Goal: Task Accomplishment & Management: Manage account settings

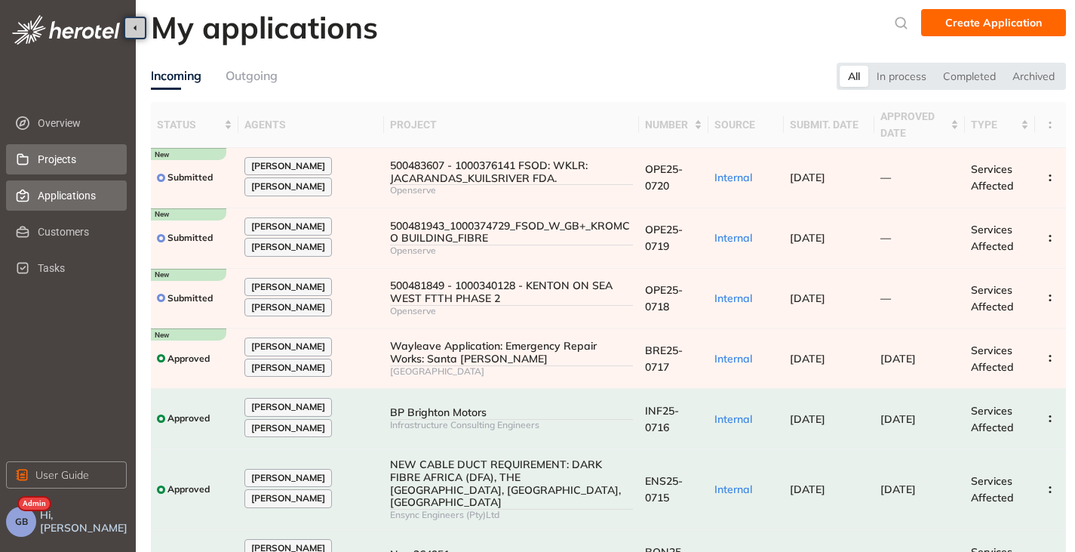
click at [44, 165] on span "Projects" at bounding box center [76, 159] width 77 height 30
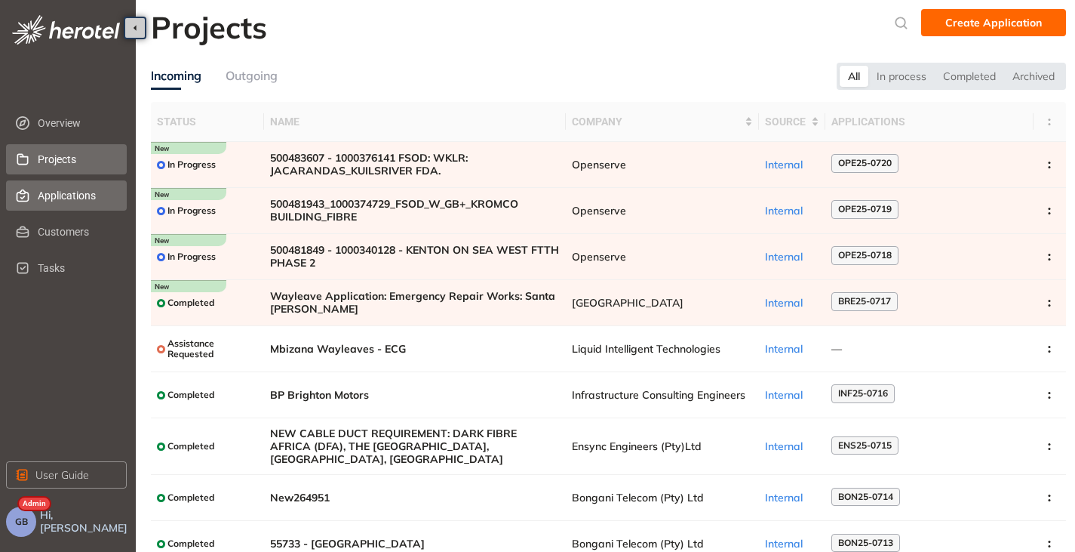
click at [53, 190] on span "Applications" at bounding box center [76, 195] width 77 height 30
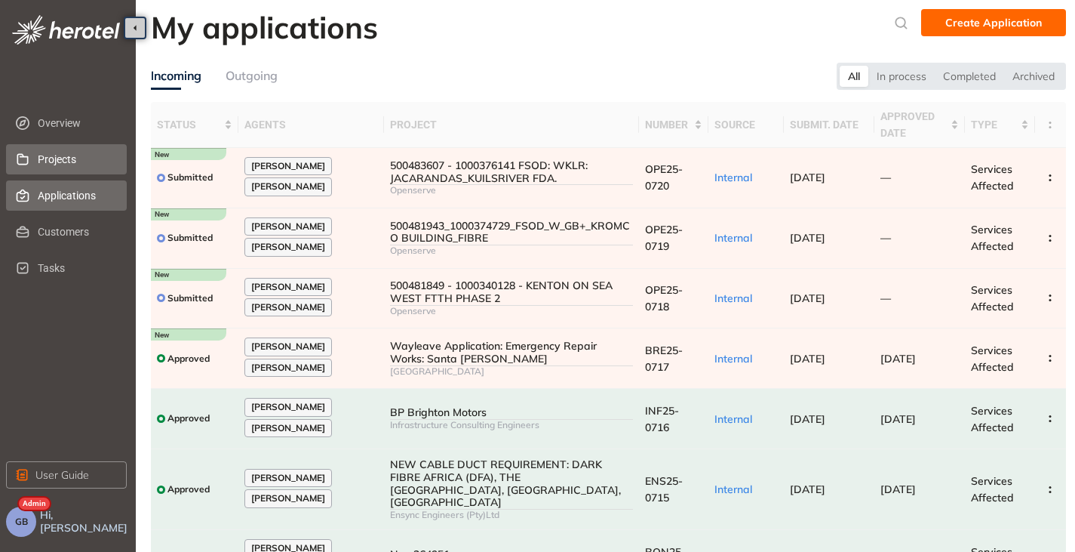
click at [33, 155] on li "Projects" at bounding box center [66, 159] width 121 height 30
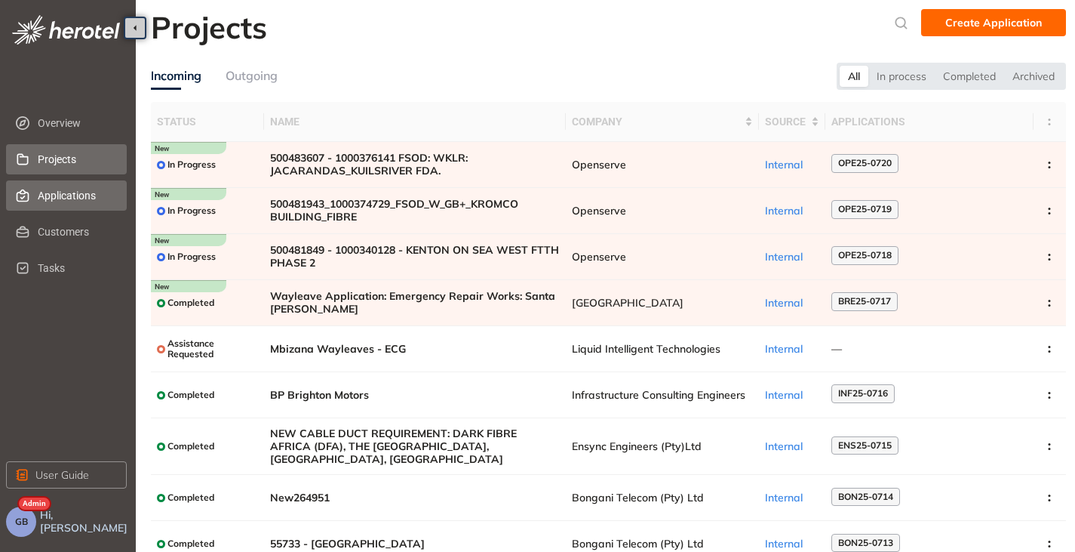
click at [75, 192] on span "Applications" at bounding box center [76, 195] width 77 height 30
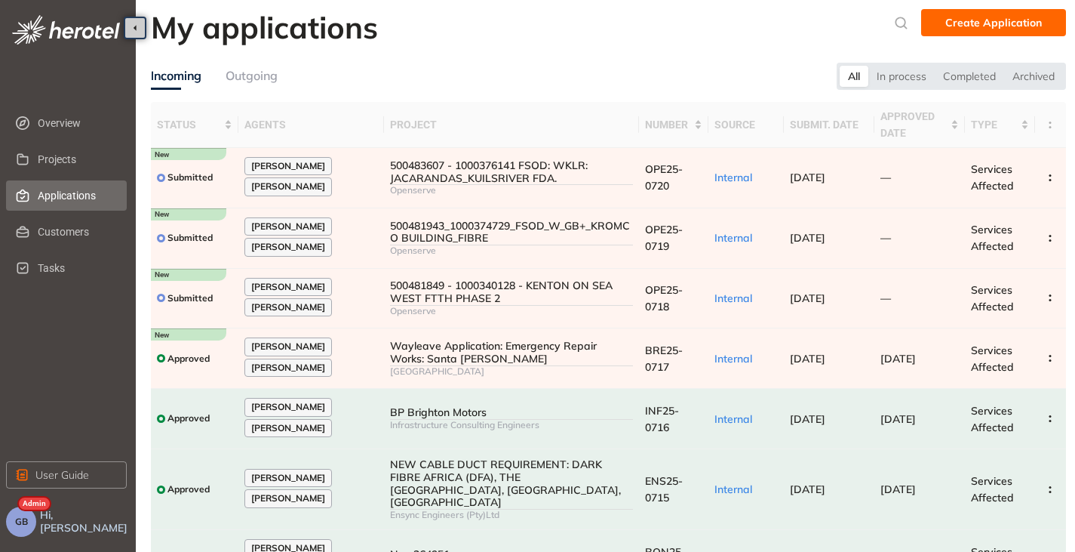
click at [34, 530] on div "GB" at bounding box center [21, 521] width 30 height 30
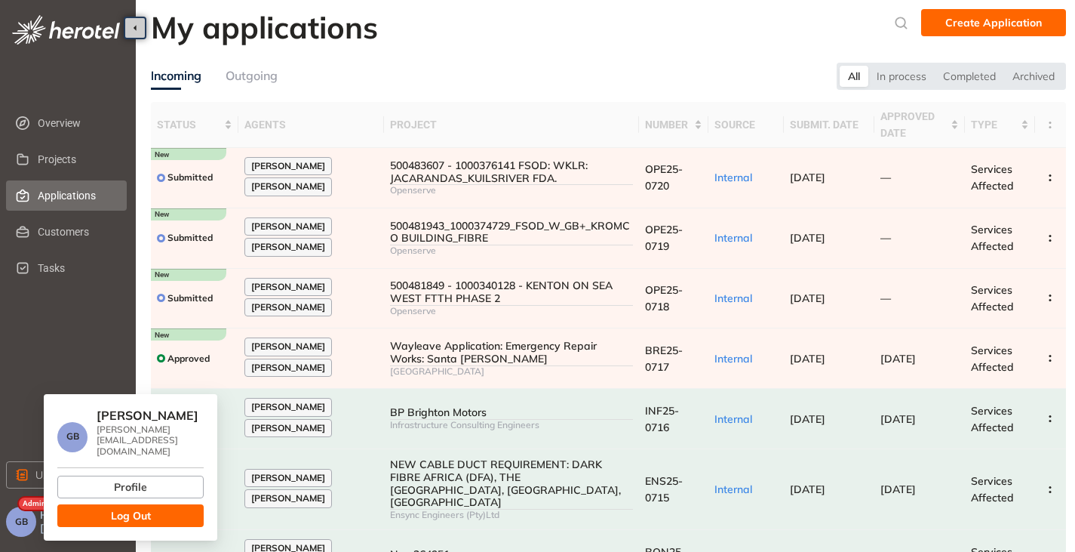
click at [139, 507] on span "Log Out" at bounding box center [131, 515] width 40 height 17
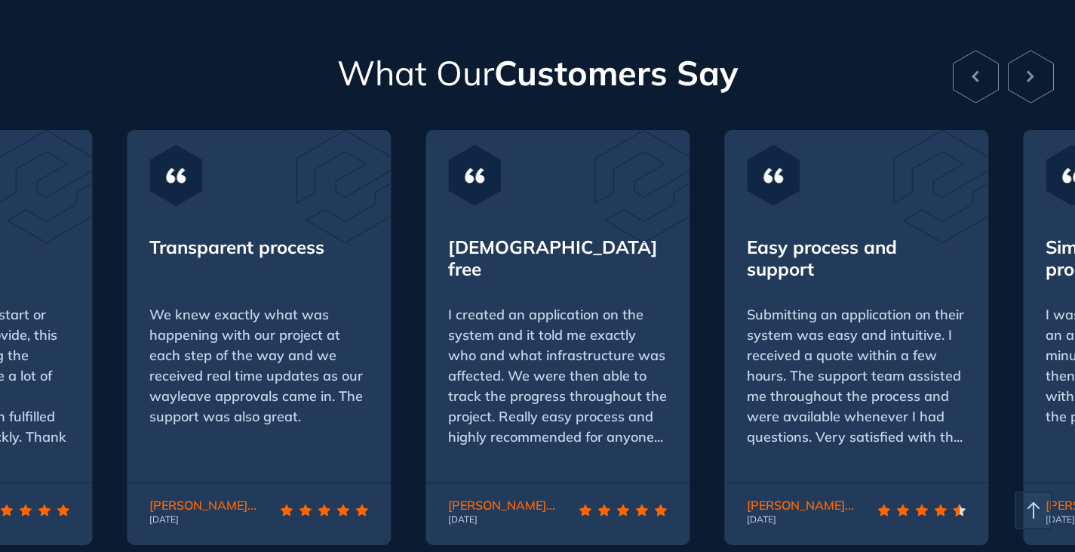
scroll to position [3018, 0]
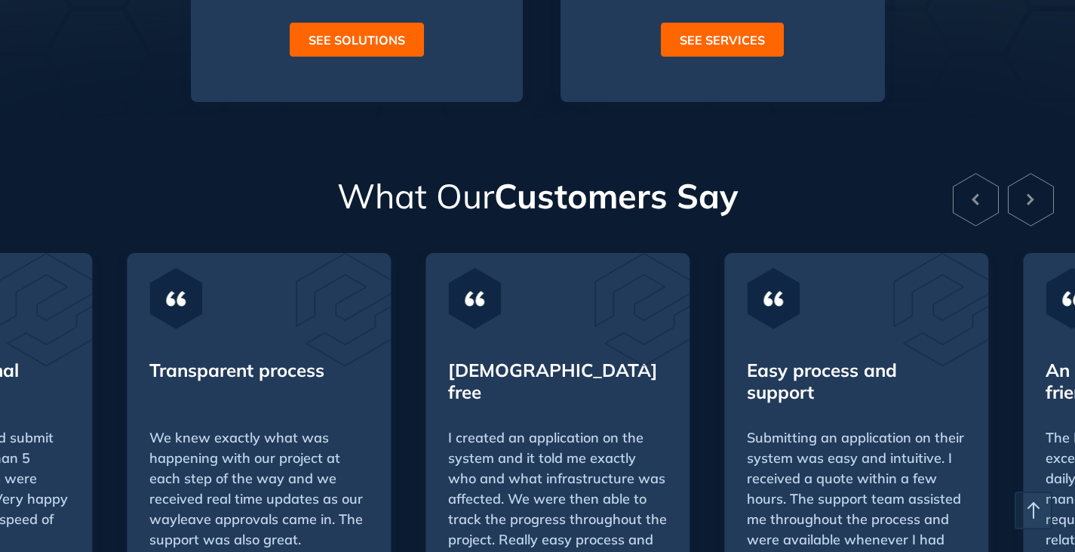
scroll to position [3018, 0]
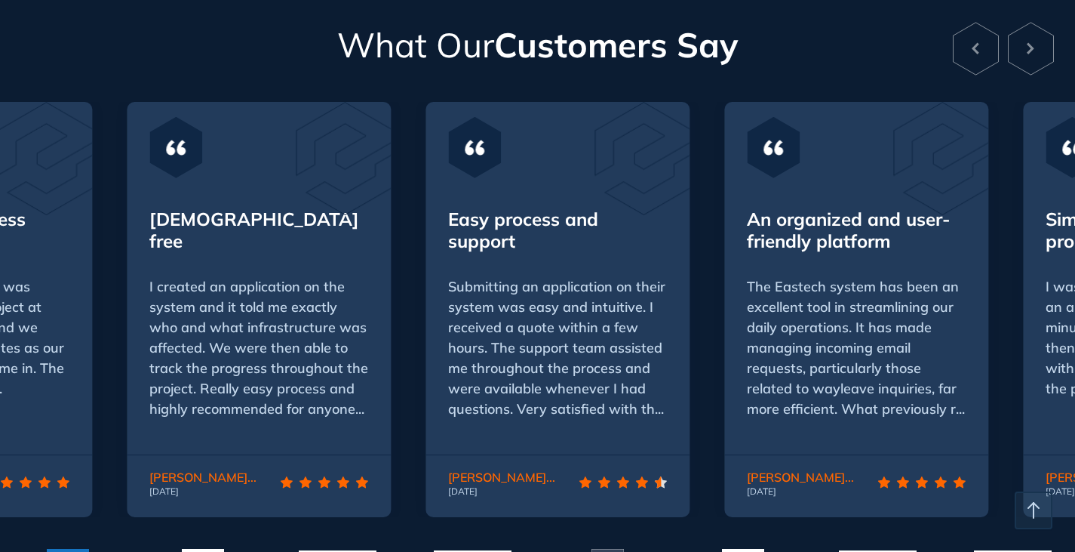
click at [886, 400] on span "The Eastech system has been an excellent tool in streamlining our daily operati…" at bounding box center [853, 348] width 212 height 140
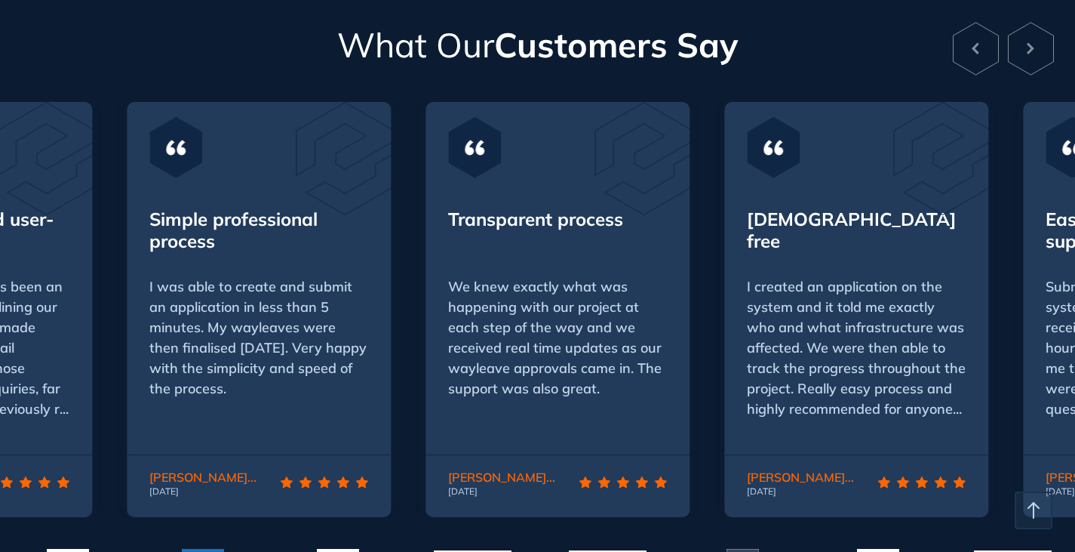
scroll to position [3018, 0]
click at [853, 406] on div "[DEMOGRAPHIC_DATA] free I created an application on the system and it told me e…" at bounding box center [856, 323] width 264 height 261
click at [1035, 31] on icon at bounding box center [1031, 49] width 46 height 54
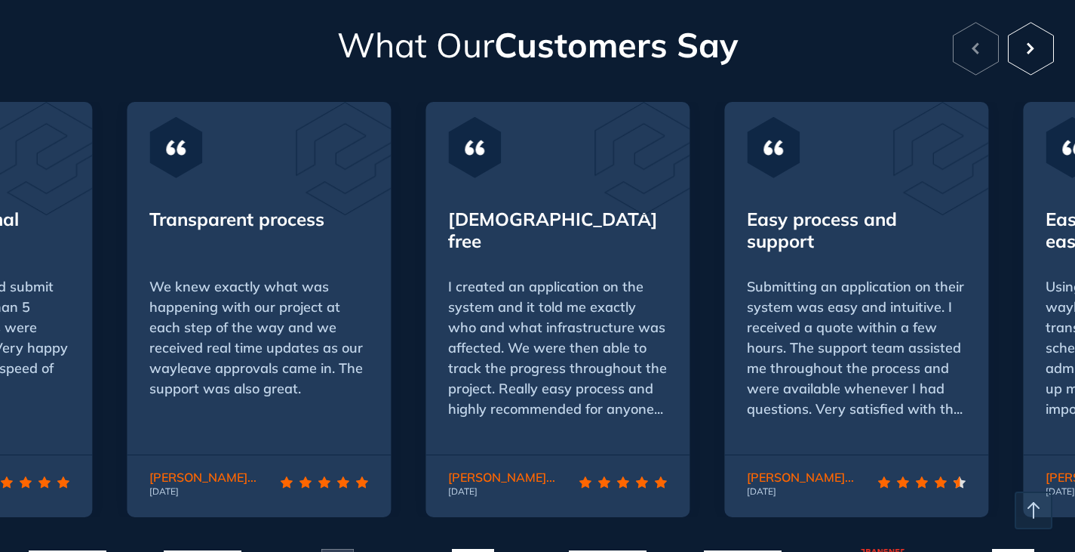
click at [1032, 45] on icon at bounding box center [1031, 49] width 46 height 54
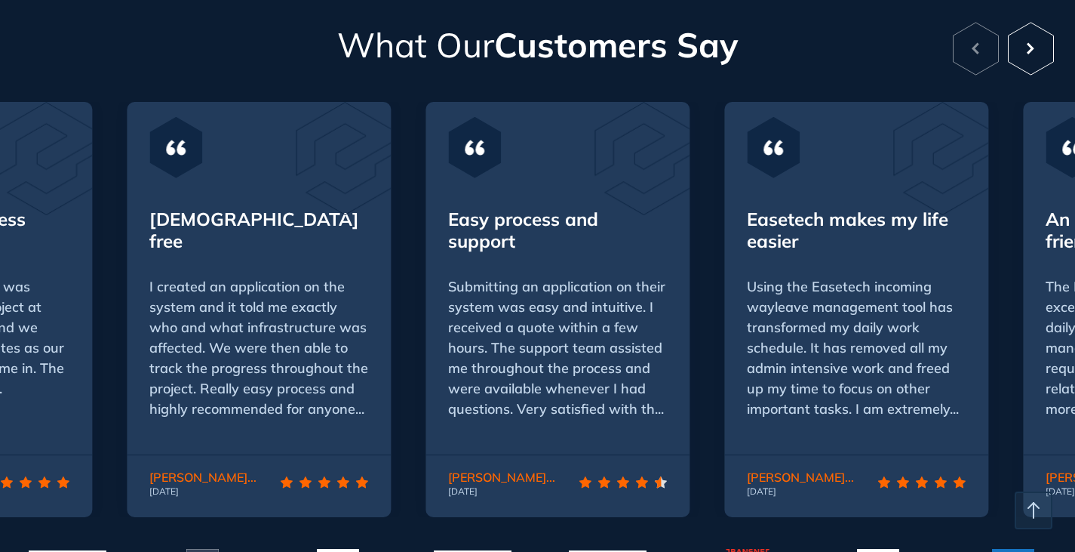
click at [1032, 45] on icon at bounding box center [1031, 49] width 46 height 54
click at [191, 471] on span "[PERSON_NAME]" at bounding box center [198, 476] width 98 height 15
click at [281, 363] on span "I created an application on the system and it told me exactly who and what infr…" at bounding box center [258, 348] width 219 height 140
click at [228, 208] on div "[DEMOGRAPHIC_DATA] free" at bounding box center [258, 230] width 219 height 44
click at [290, 344] on div "I created an application on the system and it told me exactly who and what infr…" at bounding box center [258, 347] width 219 height 143
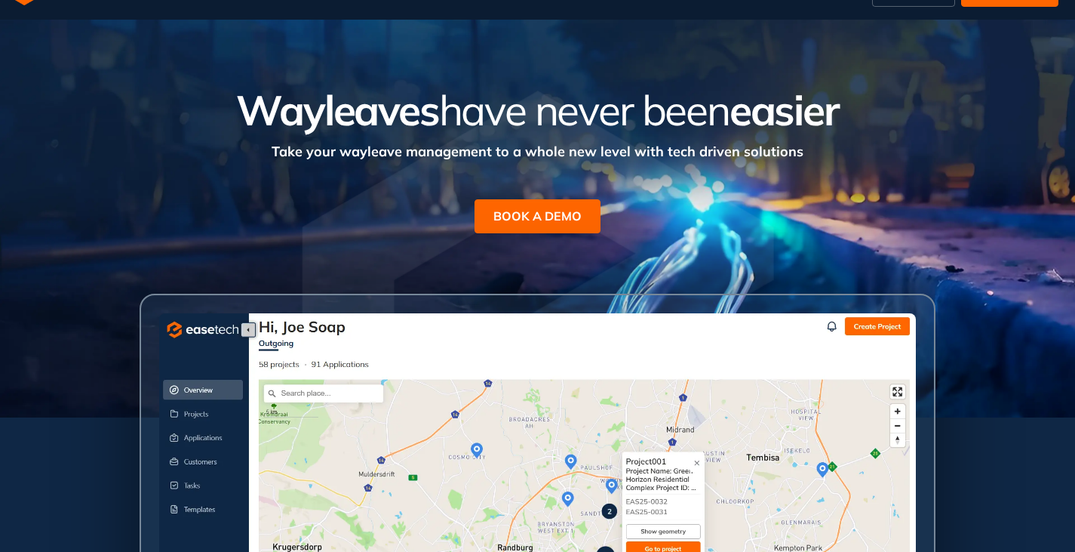
scroll to position [2, 0]
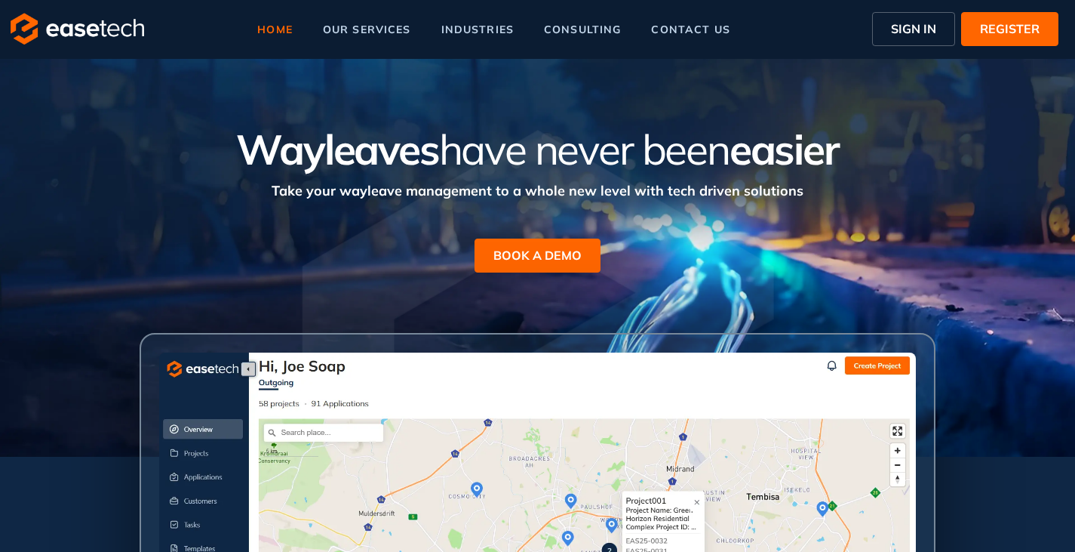
click at [906, 39] on button "SIGN IN" at bounding box center [913, 29] width 83 height 34
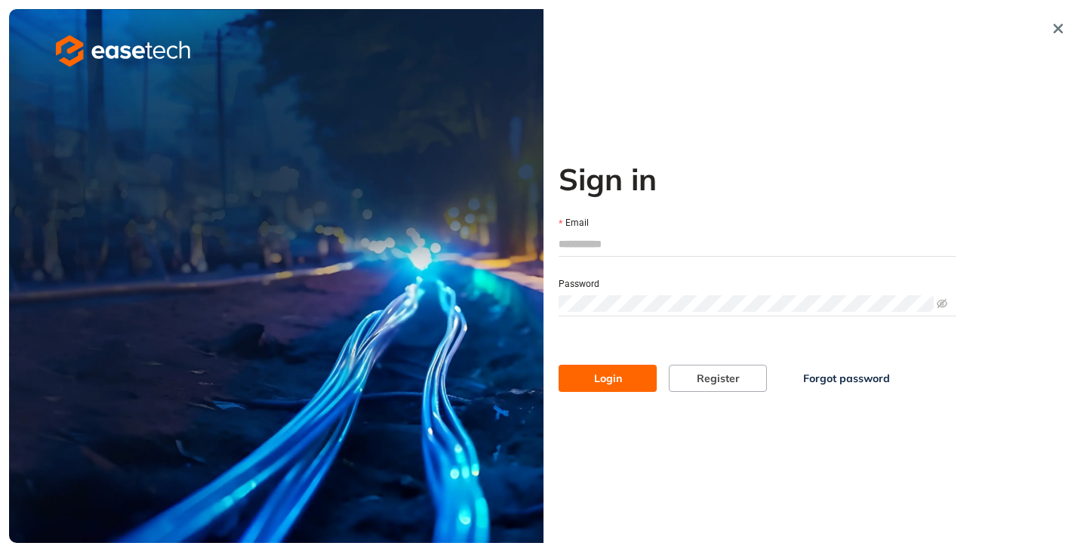
click at [623, 245] on input "Email" at bounding box center [756, 243] width 397 height 23
type input "*"
type input "**********"
click at [613, 371] on span "Login" at bounding box center [608, 378] width 28 height 17
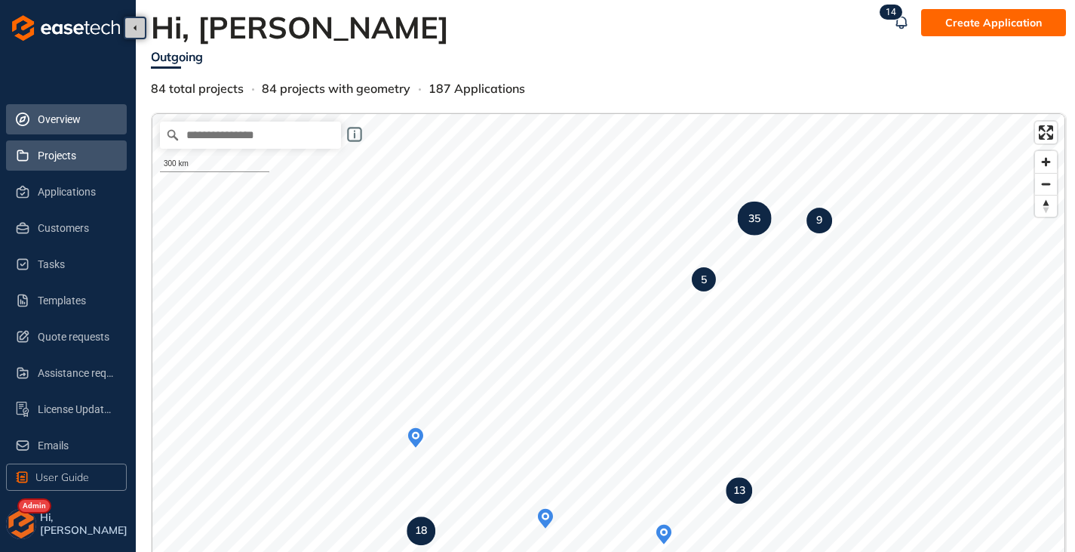
click at [53, 157] on span "Projects" at bounding box center [76, 155] width 77 height 30
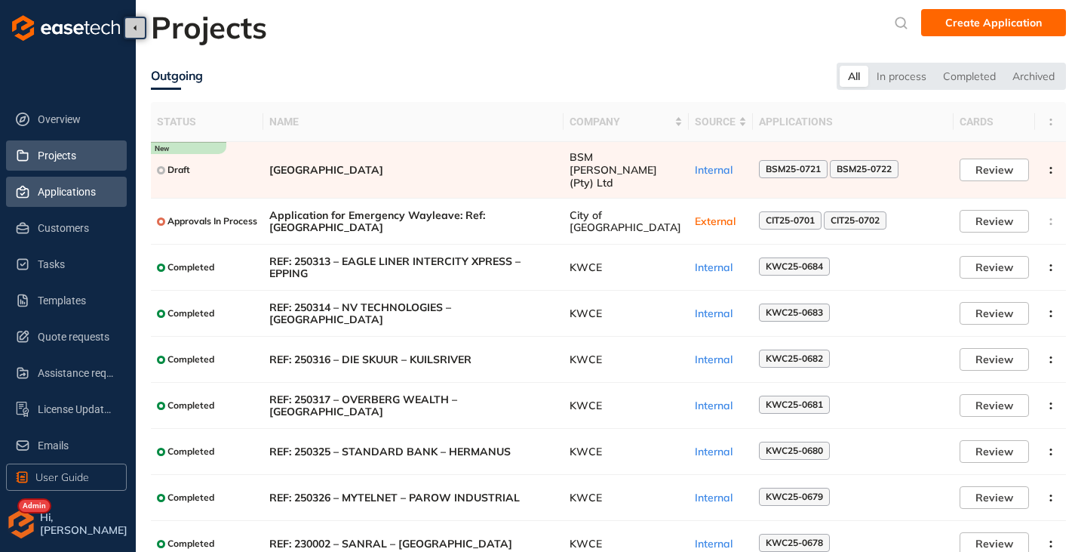
click at [54, 195] on span "Applications" at bounding box center [76, 192] width 77 height 30
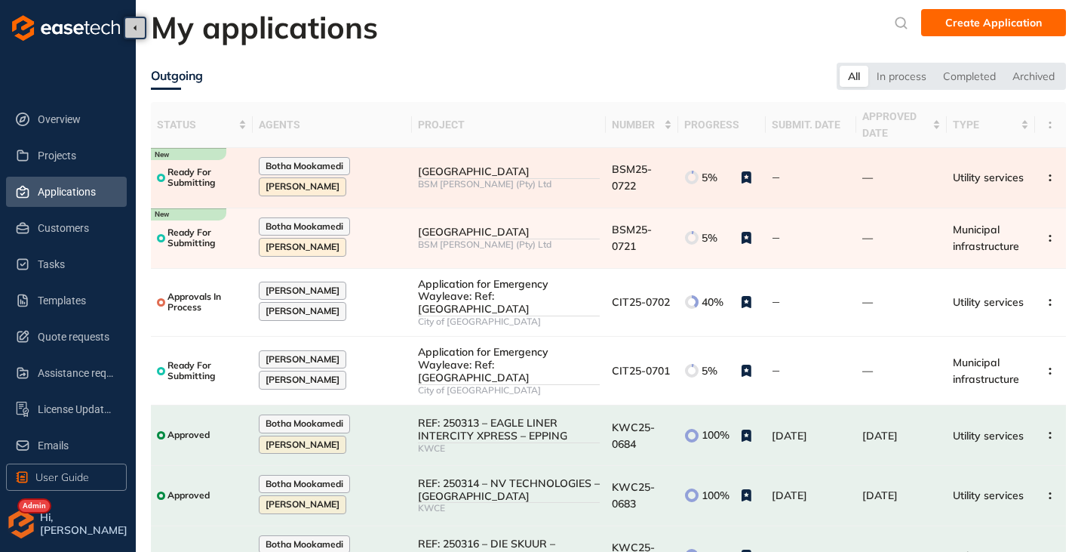
click at [438, 176] on div "[GEOGRAPHIC_DATA]" at bounding box center [509, 171] width 182 height 13
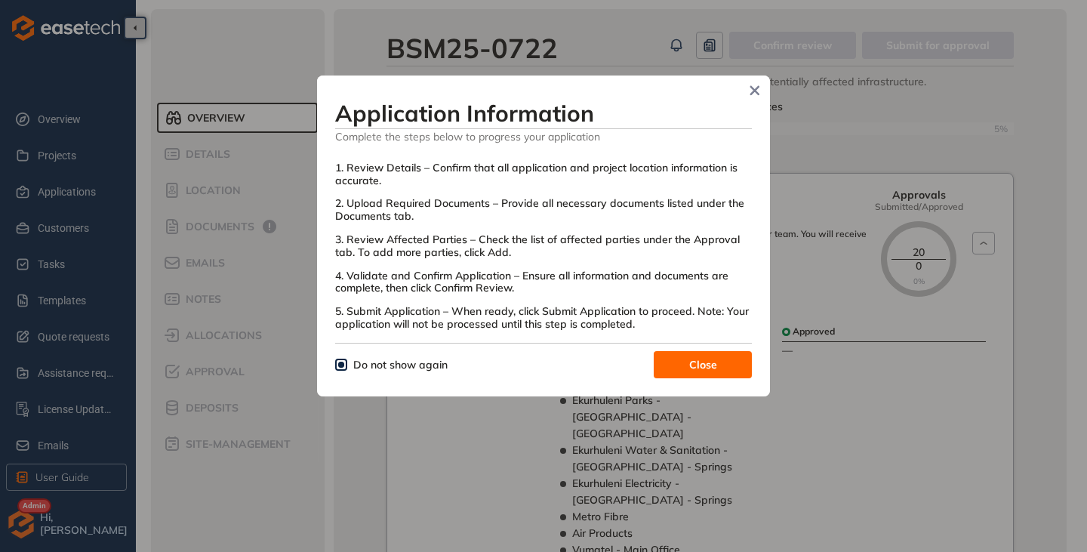
click at [701, 357] on span "Close" at bounding box center [703, 364] width 28 height 17
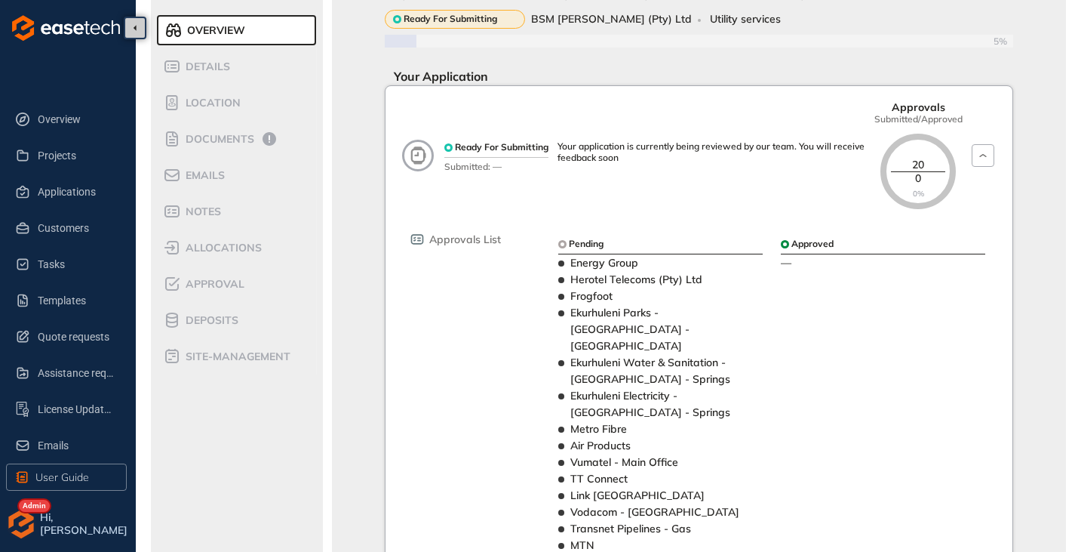
scroll to position [75, 0]
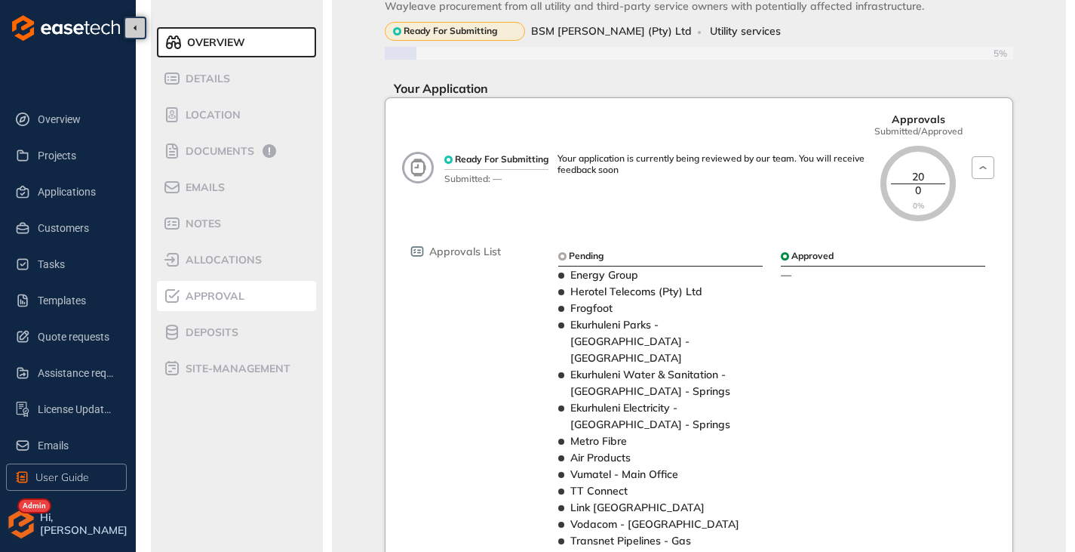
click at [212, 297] on span "Approval" at bounding box center [212, 296] width 63 height 13
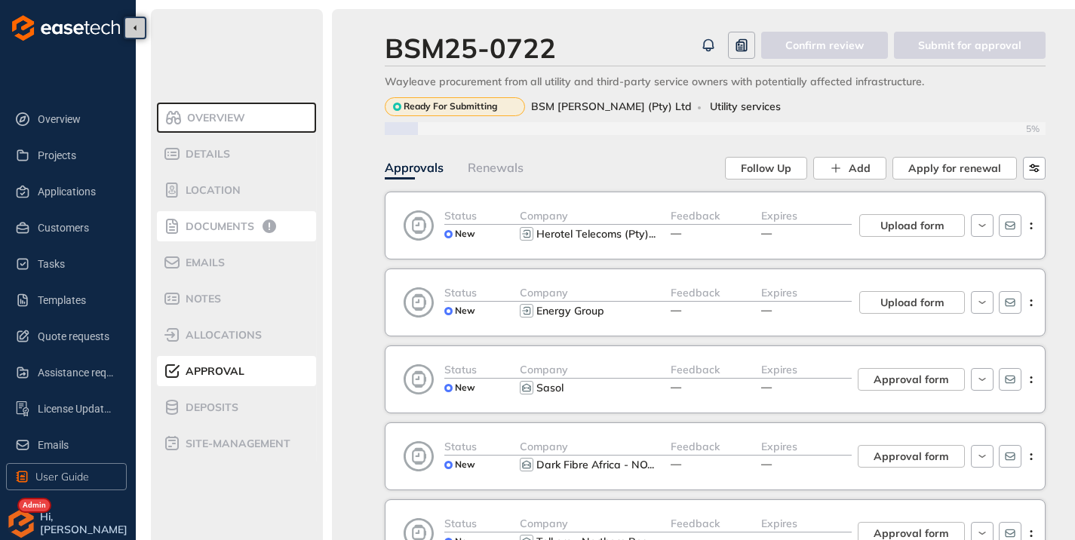
click at [229, 231] on span "Documents" at bounding box center [217, 226] width 73 height 13
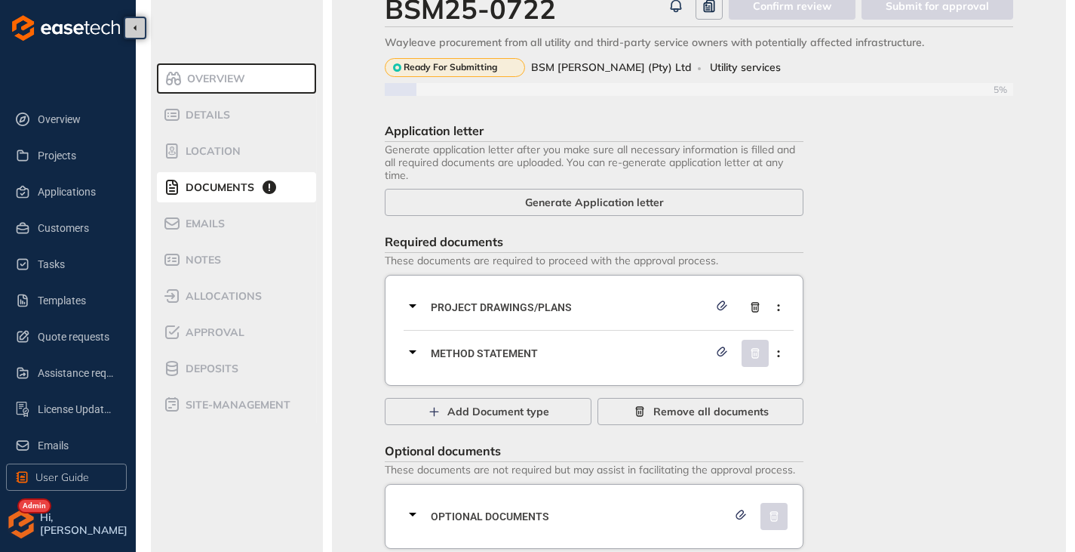
scroll to position [68, 0]
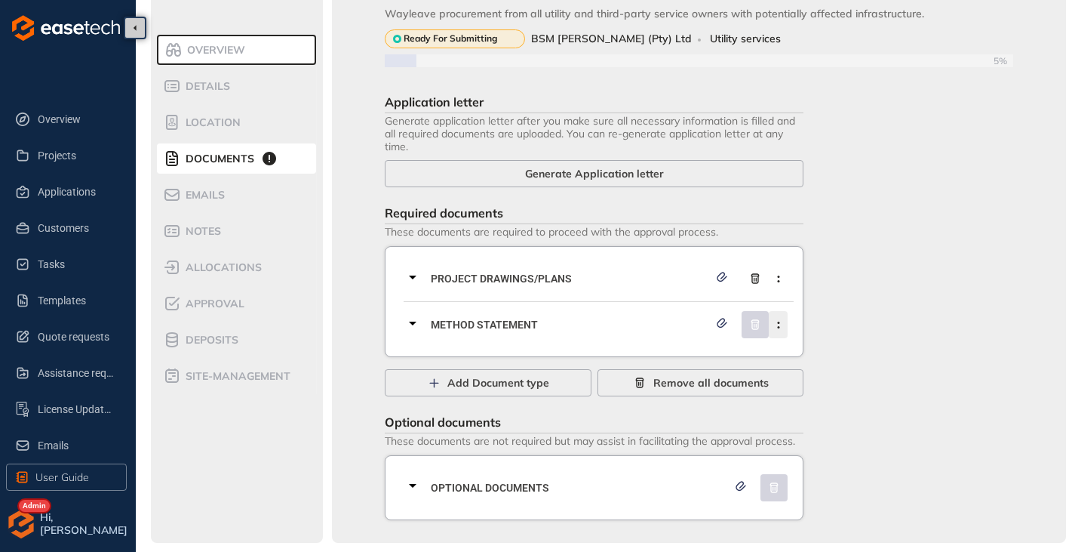
click at [780, 325] on icon "button" at bounding box center [778, 324] width 15 height 7
click at [653, 365] on span "Remove current document type" at bounding box center [702, 360] width 159 height 13
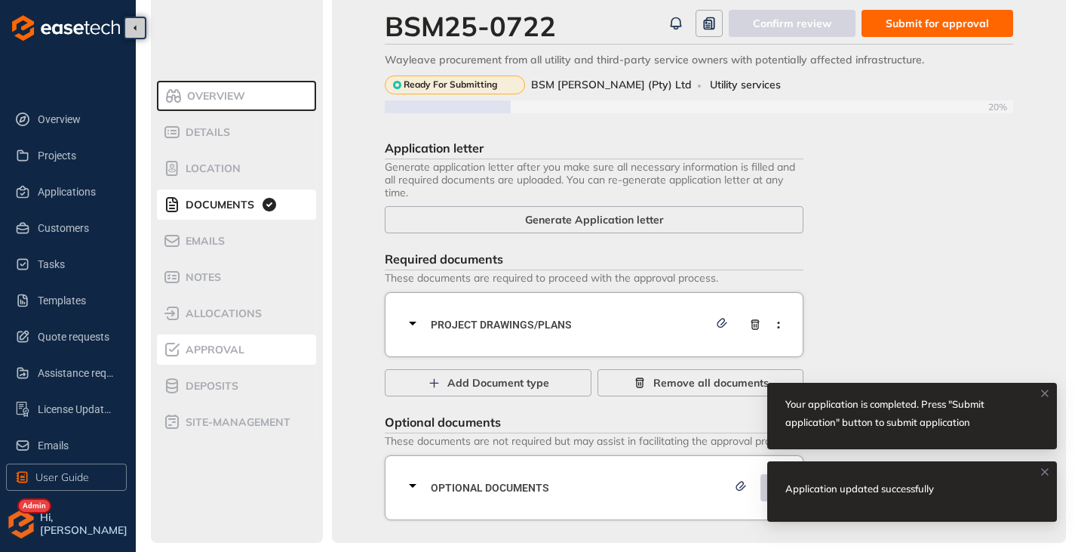
click at [202, 347] on span "Approval" at bounding box center [212, 349] width 63 height 13
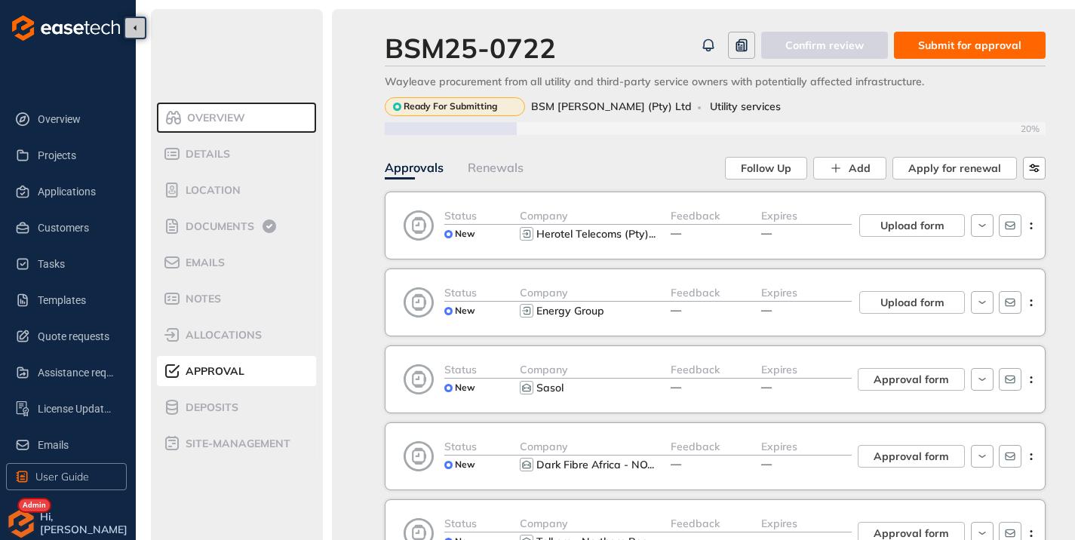
click at [983, 50] on span "Submit for approval" at bounding box center [969, 45] width 103 height 17
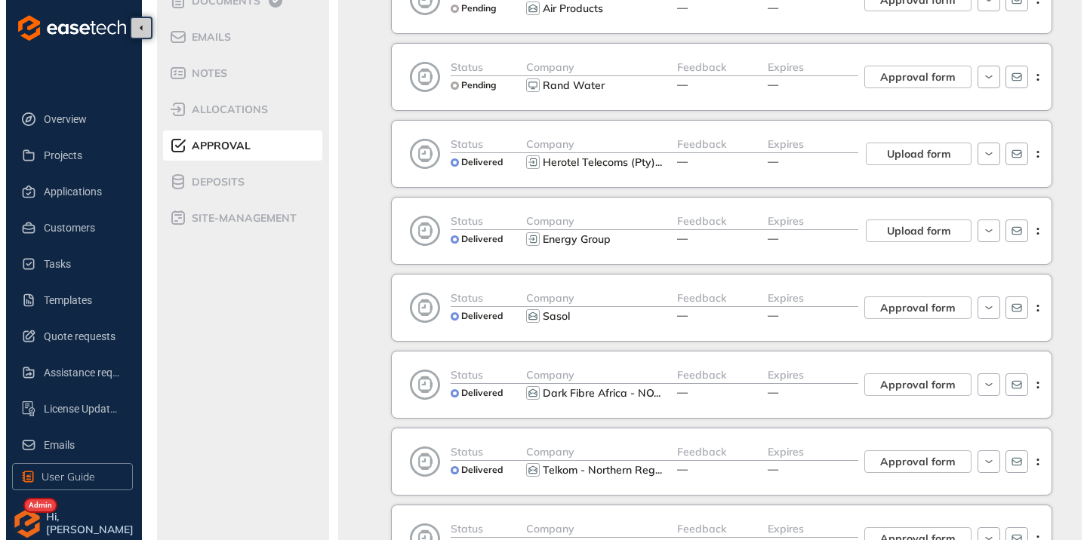
scroll to position [226, 0]
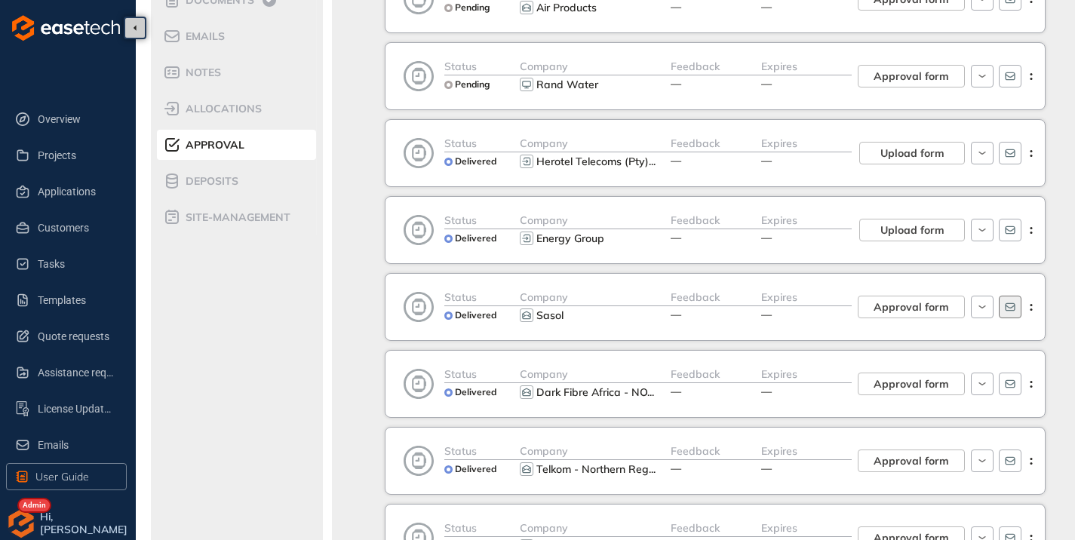
click at [1019, 307] on button "button" at bounding box center [1010, 307] width 23 height 23
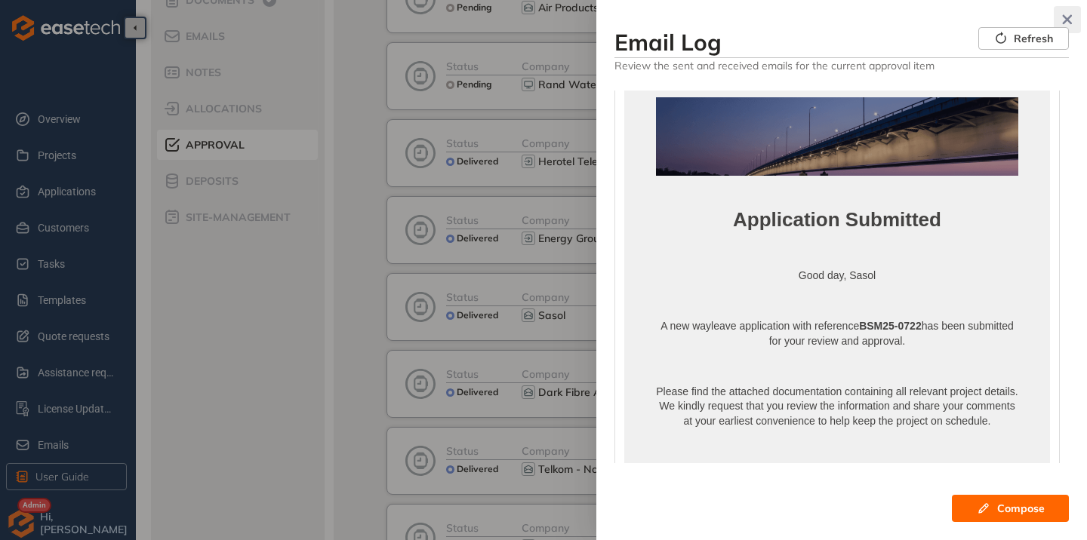
click at [1074, 17] on icon "button" at bounding box center [1066, 19] width 15 height 11
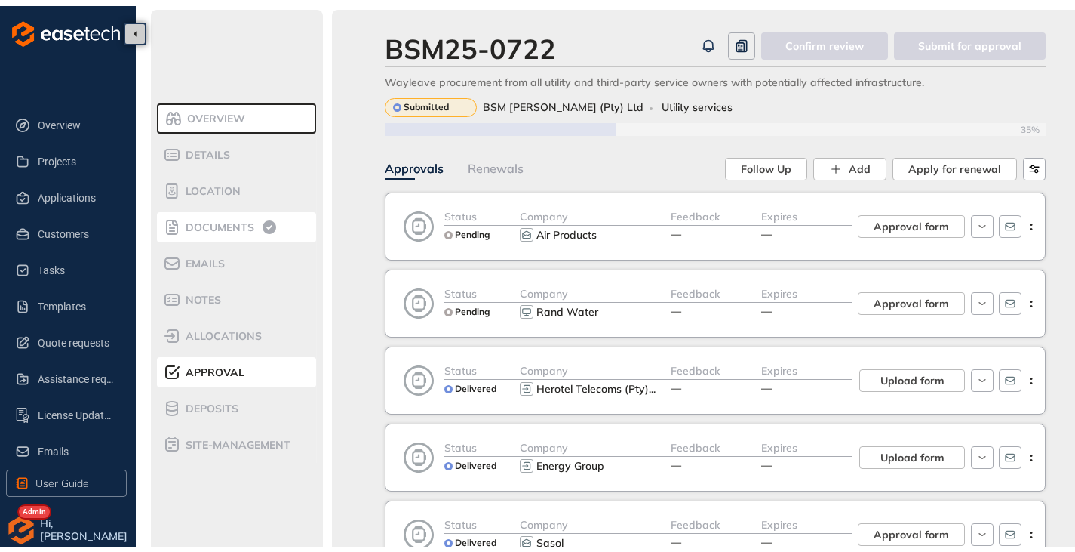
scroll to position [0, 0]
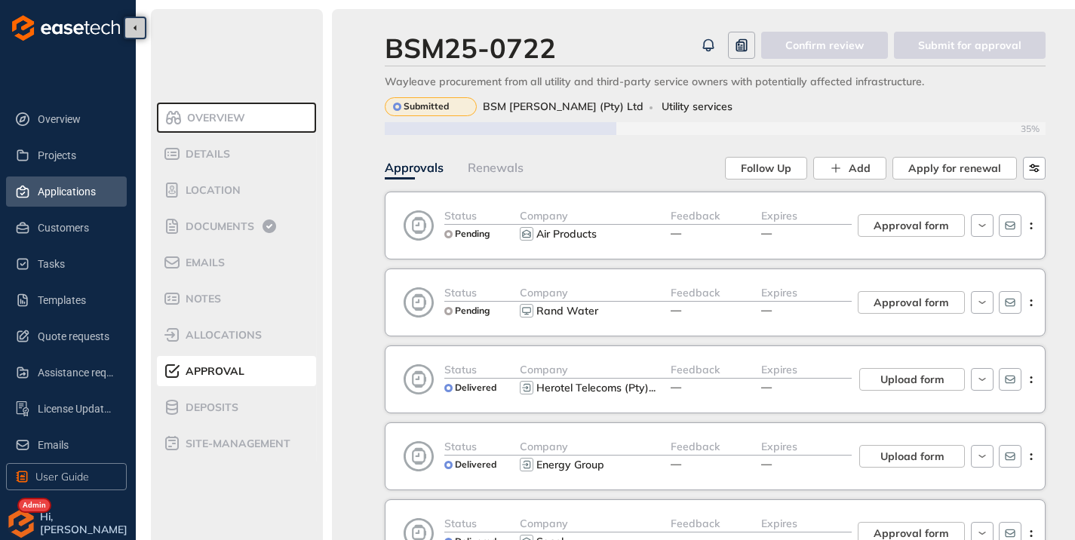
click at [56, 185] on span "Applications" at bounding box center [76, 192] width 77 height 30
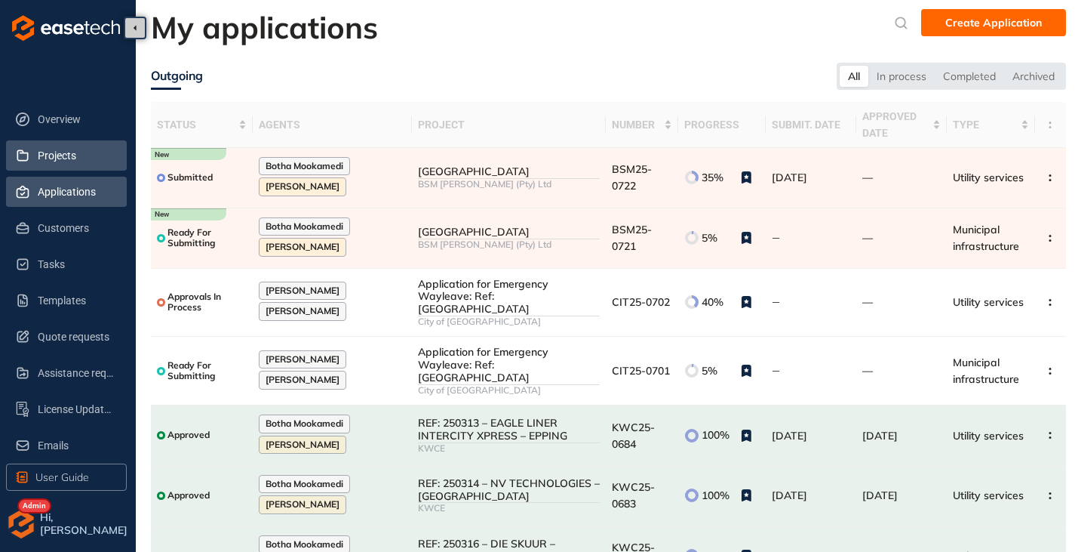
click at [54, 166] on span "Projects" at bounding box center [76, 155] width 77 height 30
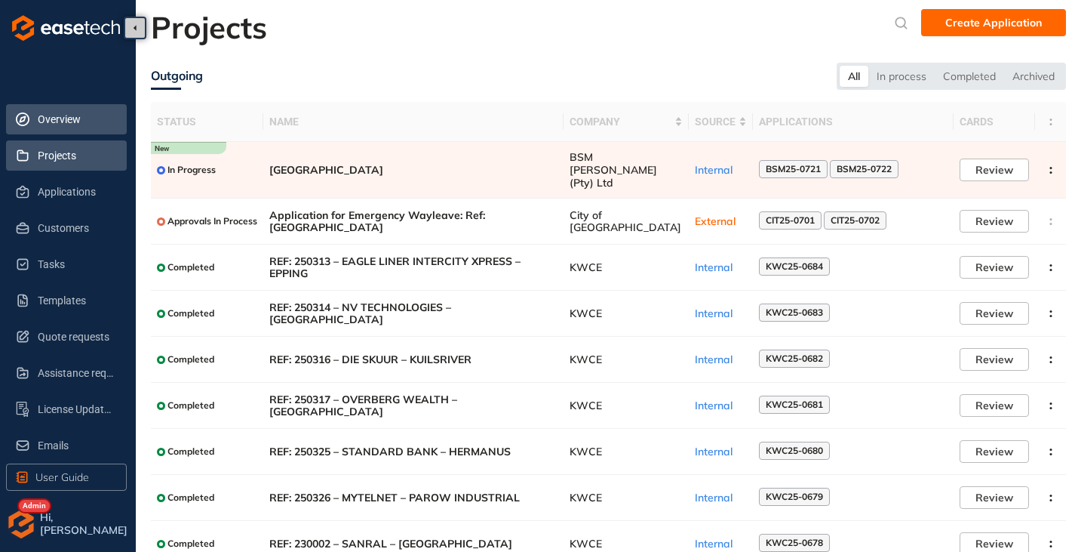
click at [66, 114] on span "Overview" at bounding box center [76, 119] width 77 height 30
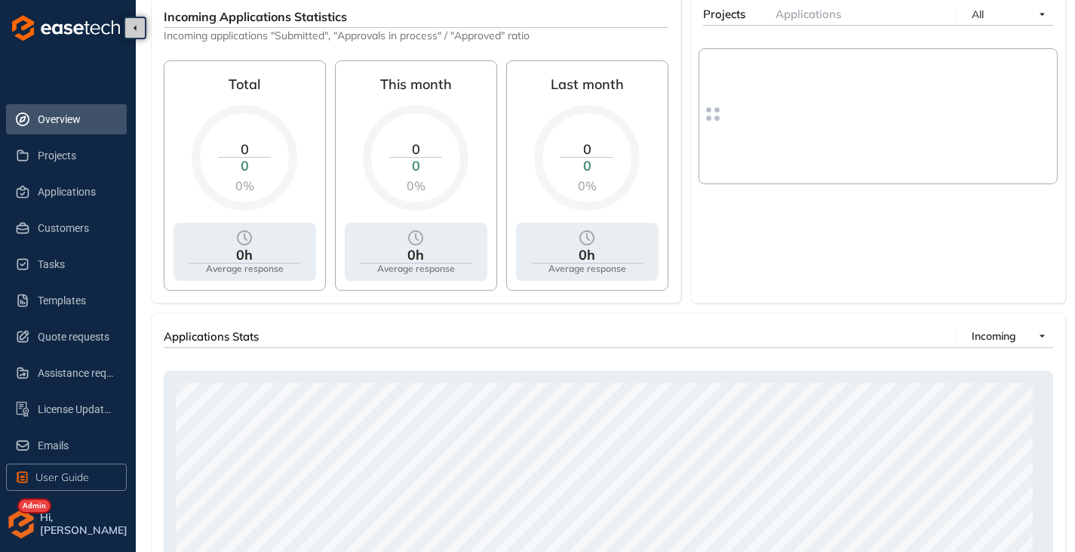
scroll to position [733, 0]
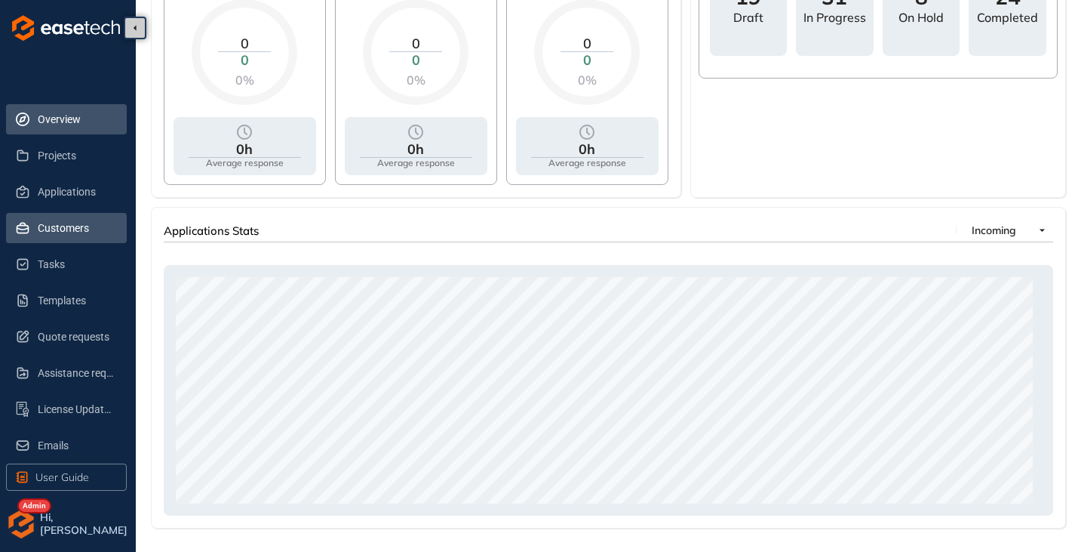
click at [64, 233] on span "Customers" at bounding box center [76, 228] width 77 height 30
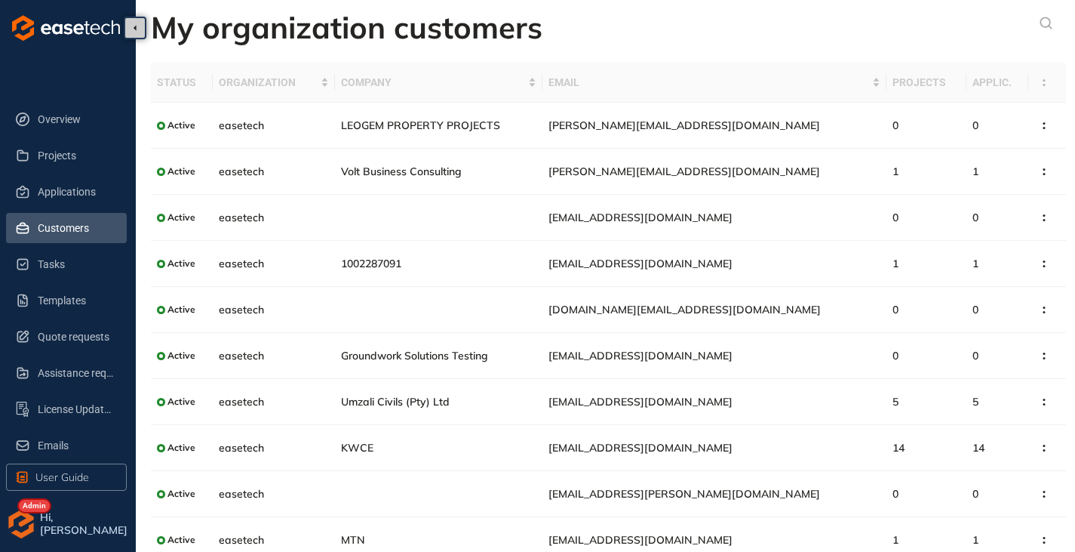
click at [21, 528] on img "button" at bounding box center [21, 524] width 30 height 30
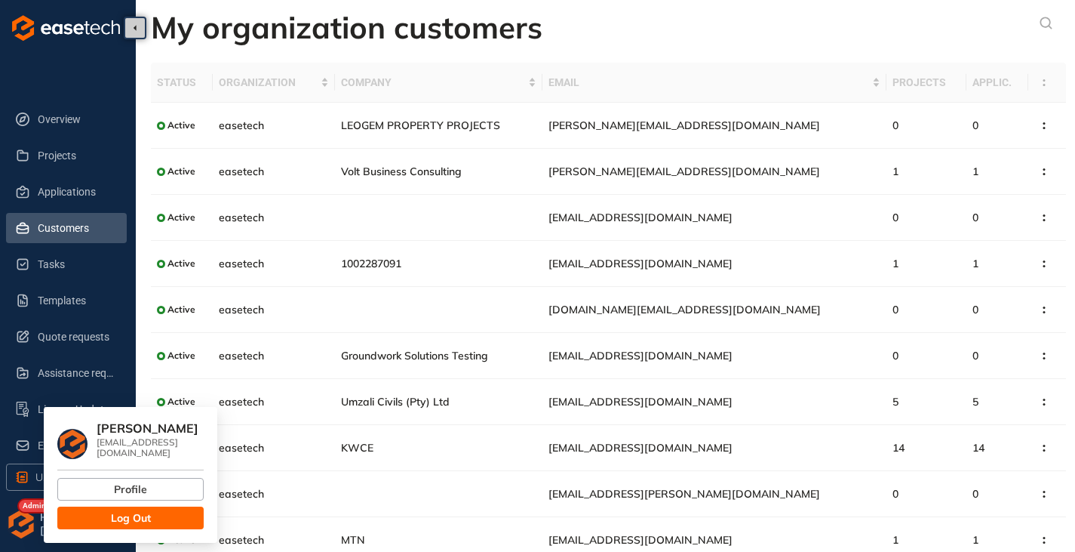
click at [176, 507] on button "Log Out" at bounding box center [130, 517] width 146 height 23
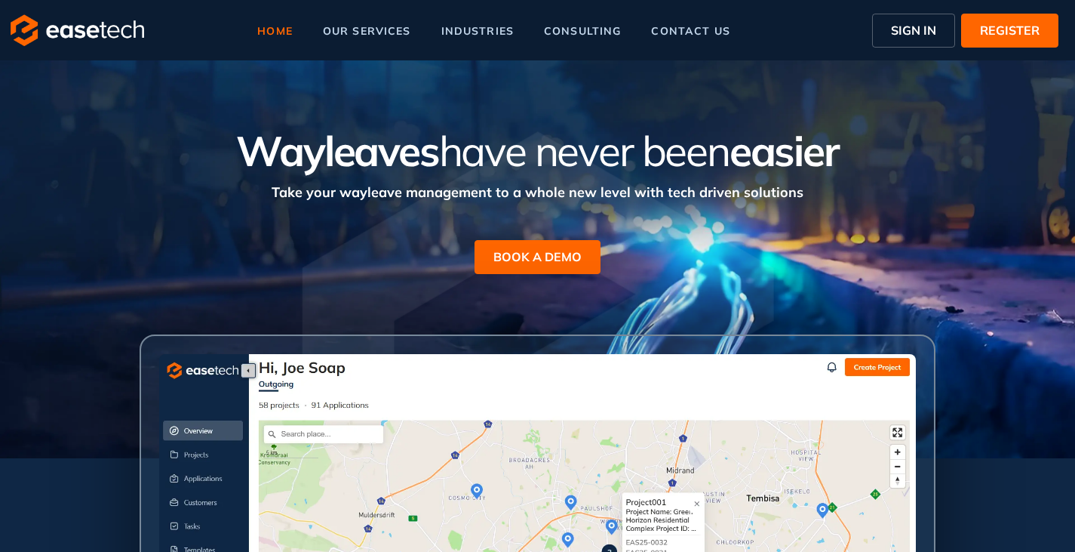
click at [902, 25] on span "SIGN IN" at bounding box center [913, 30] width 45 height 18
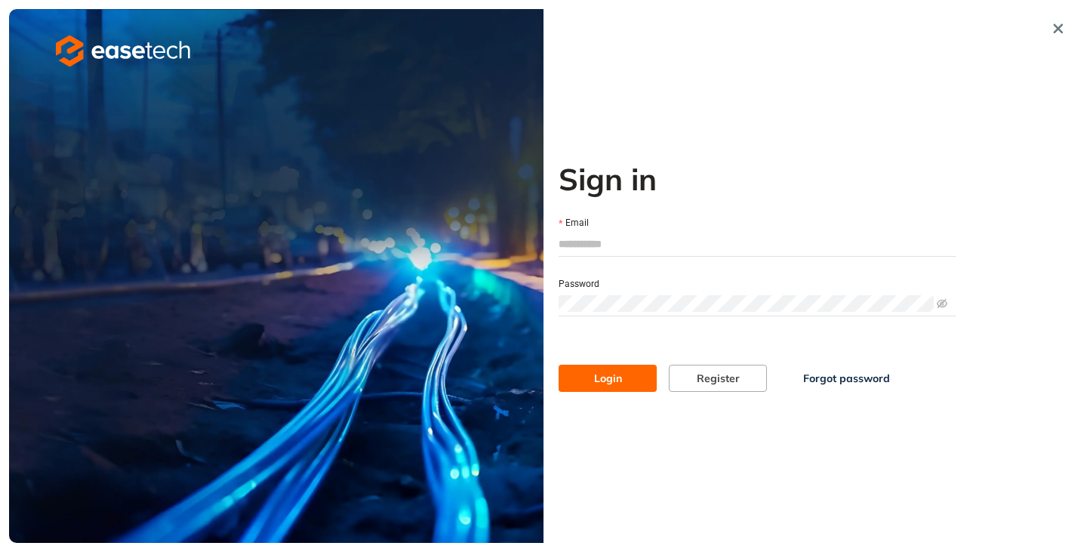
click at [595, 243] on input "Email" at bounding box center [756, 243] width 397 height 23
type input "**********"
click at [611, 374] on span "Login" at bounding box center [608, 378] width 28 height 17
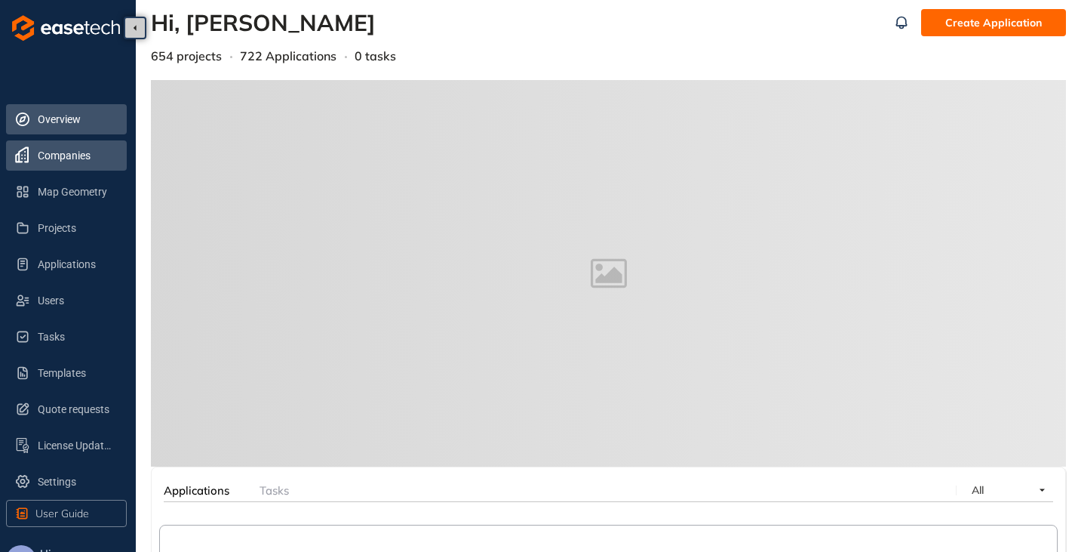
click at [52, 154] on span "Companies" at bounding box center [76, 155] width 77 height 30
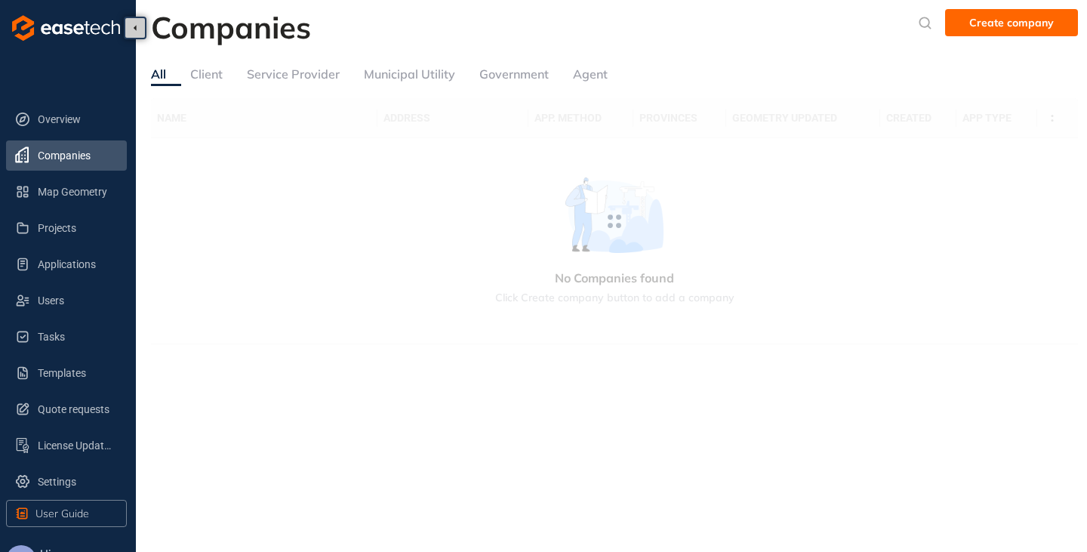
click at [293, 74] on div "Service Provider" at bounding box center [293, 74] width 93 height 19
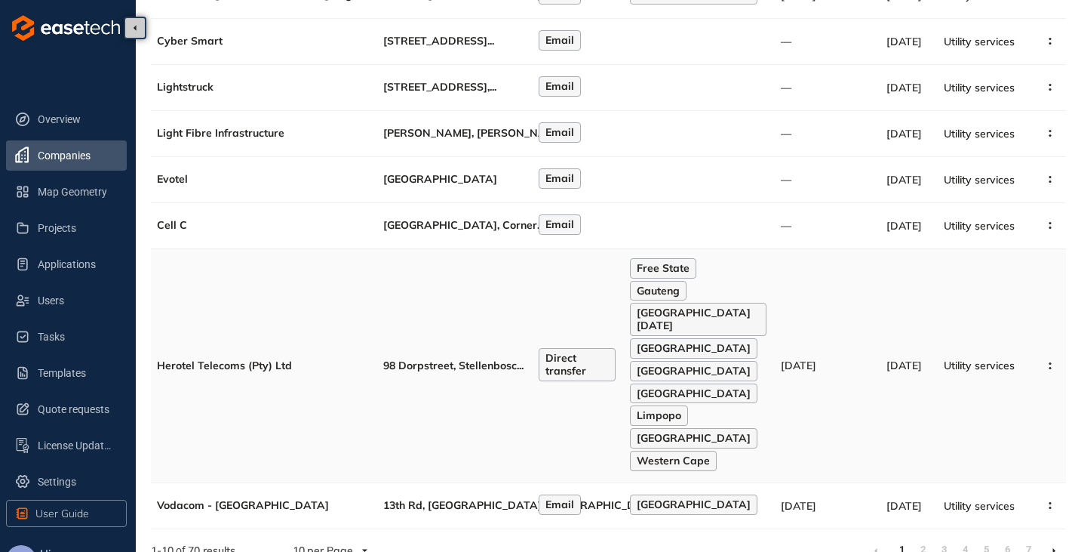
scroll to position [251, 0]
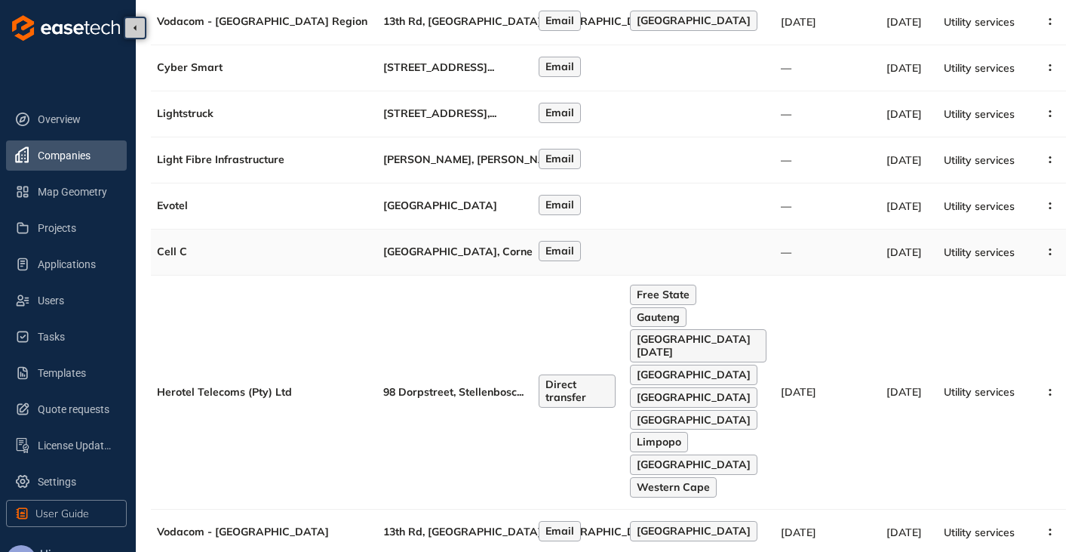
click at [217, 258] on div "Cell C" at bounding box center [264, 251] width 214 height 13
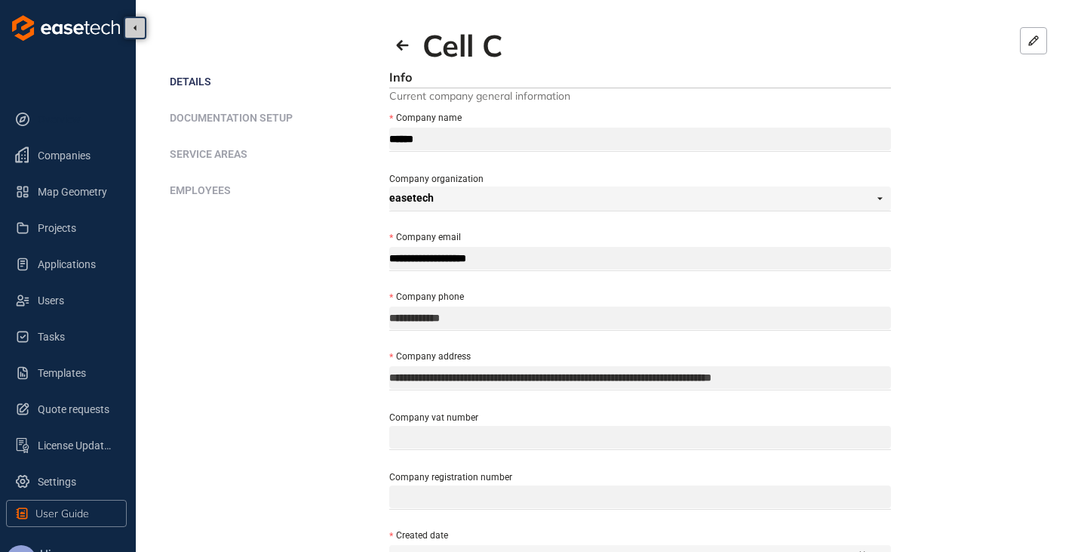
drag, startPoint x: 45, startPoint y: 124, endPoint x: 44, endPoint y: 136, distance: 12.2
click at [45, 123] on span "Overview" at bounding box center [76, 119] width 77 height 30
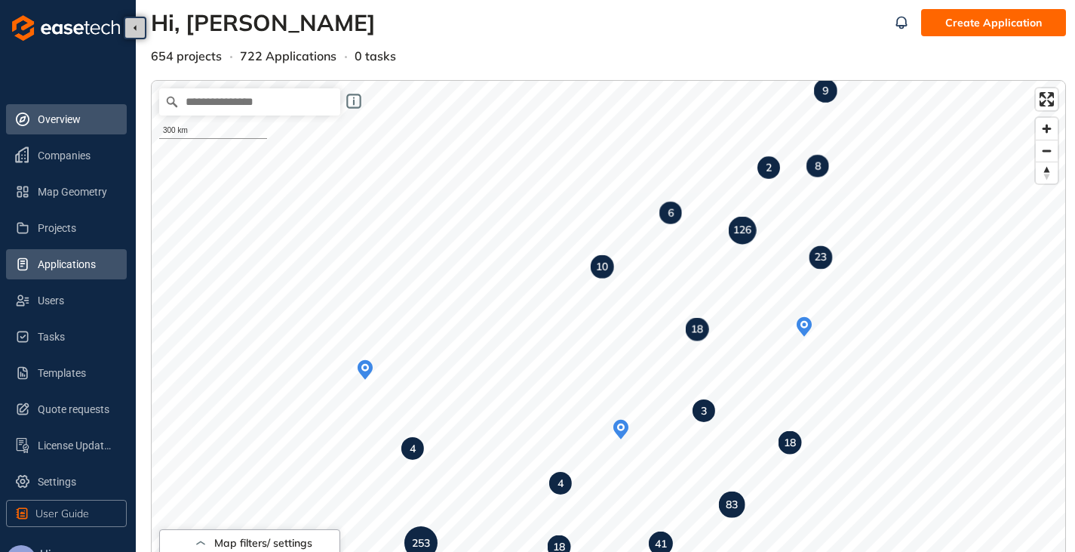
click at [66, 269] on span "Applications" at bounding box center [76, 264] width 77 height 30
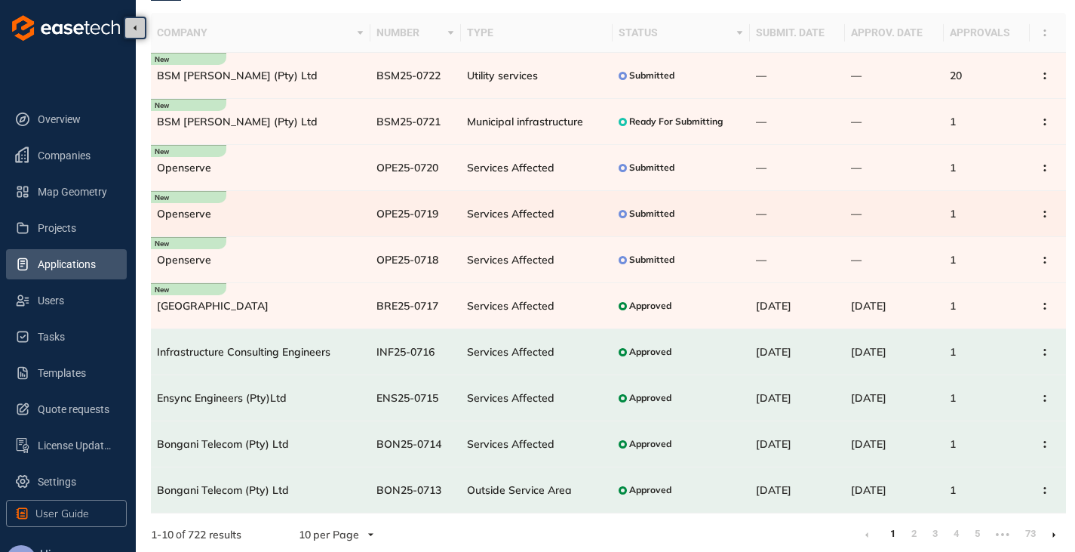
scroll to position [89, 0]
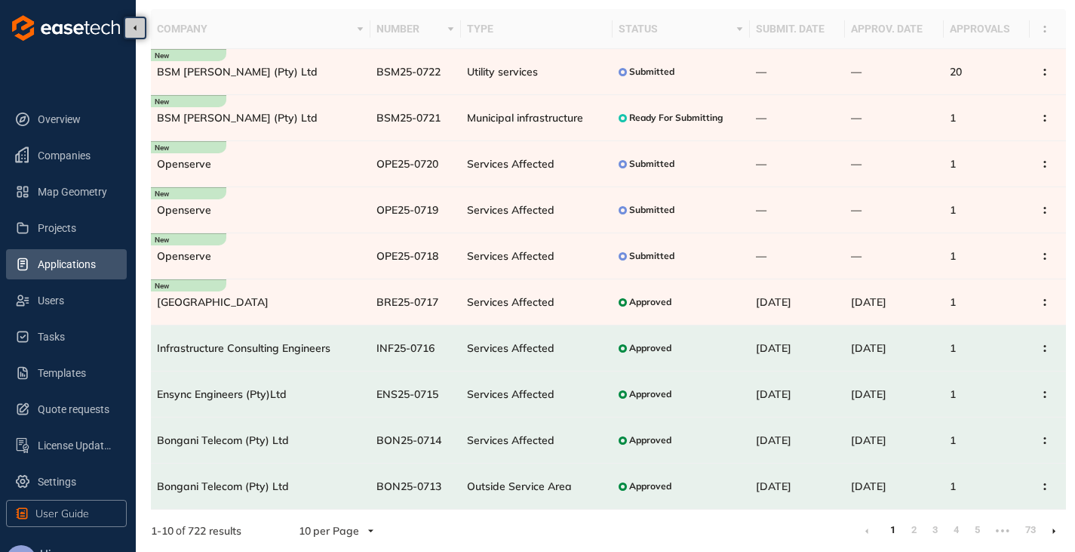
click at [1055, 530] on icon at bounding box center [1054, 530] width 3 height 5
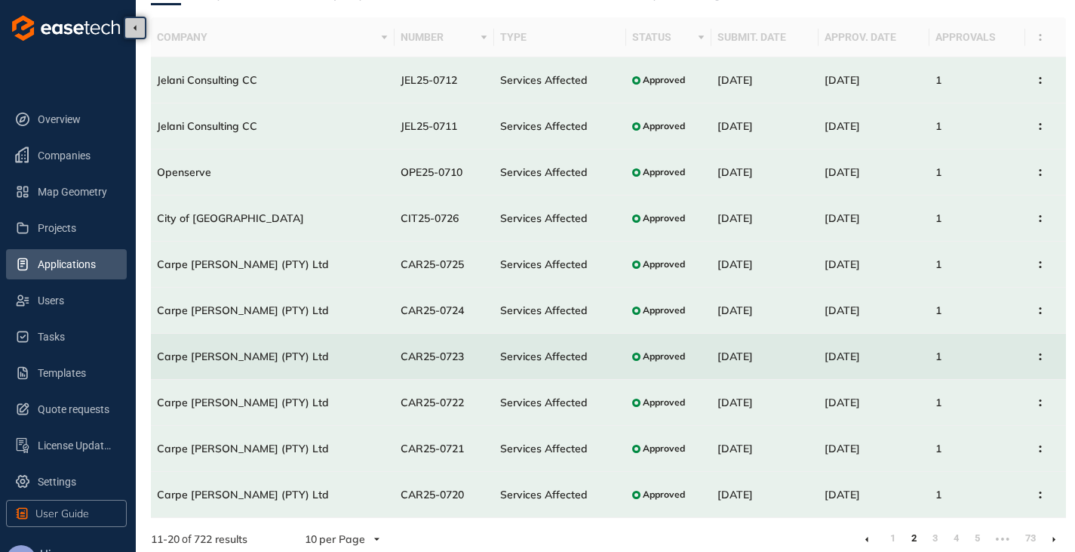
scroll to position [89, 0]
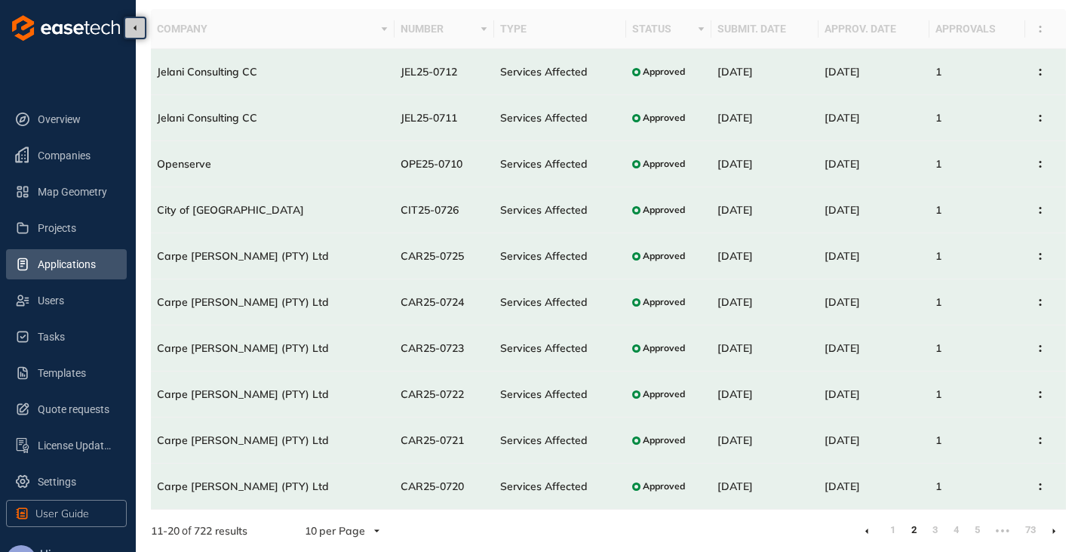
click at [1053, 528] on icon at bounding box center [1055, 530] width 4 height 7
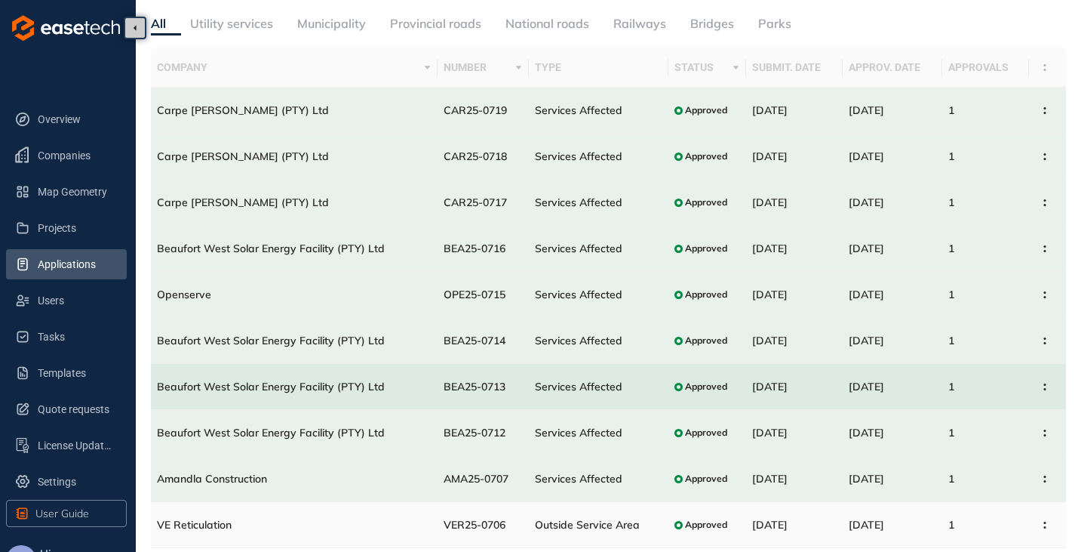
scroll to position [89, 0]
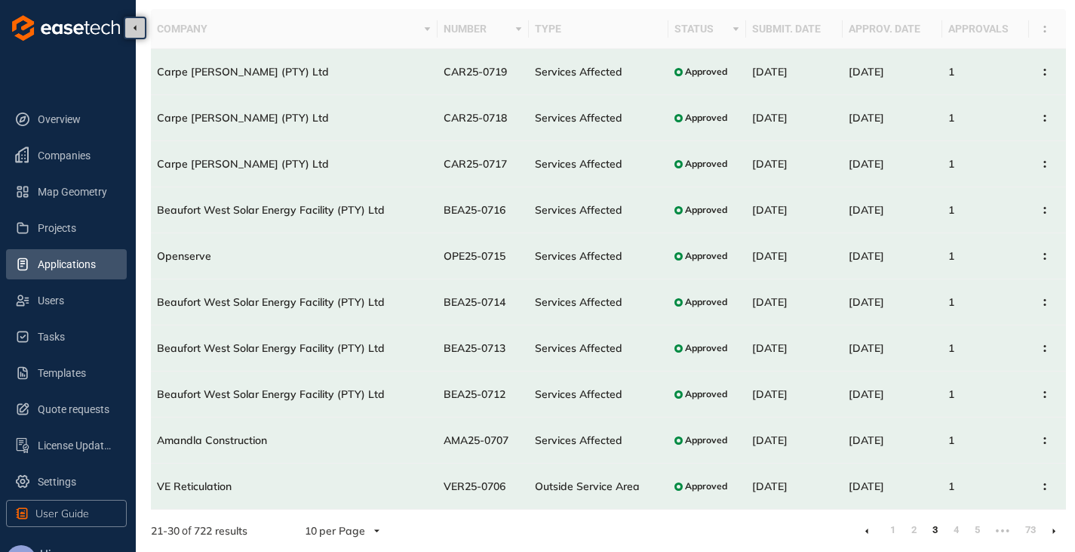
click at [1055, 531] on icon at bounding box center [1055, 530] width 4 height 7
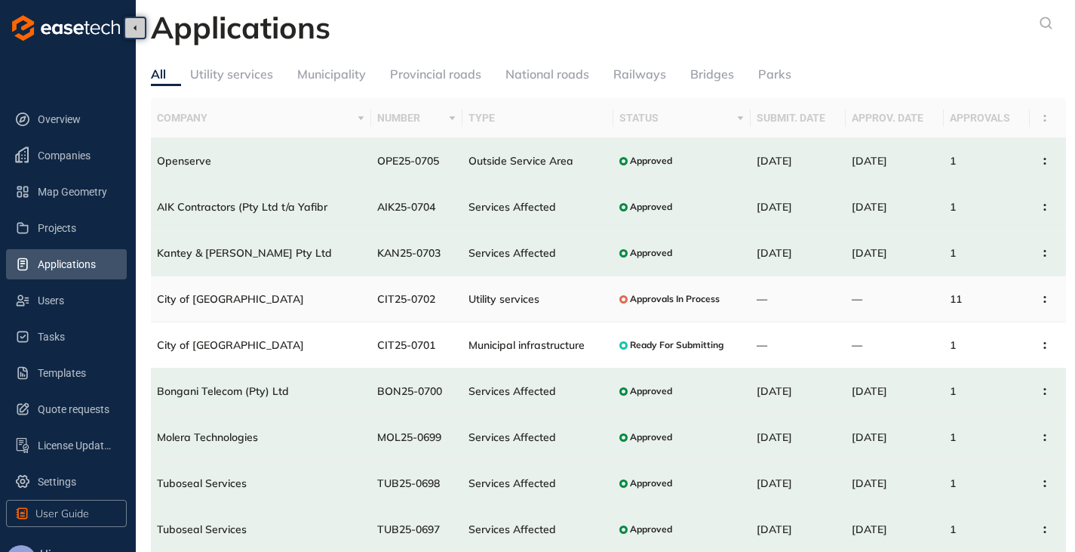
click at [426, 303] on span "CIT25-0702" at bounding box center [406, 299] width 58 height 14
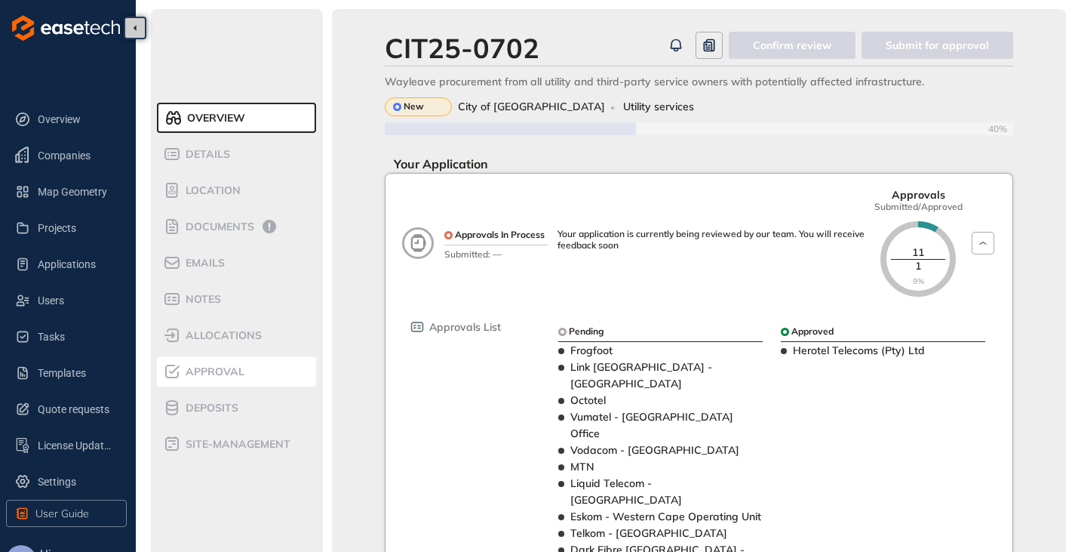
click at [207, 365] on span "Approval" at bounding box center [212, 371] width 63 height 13
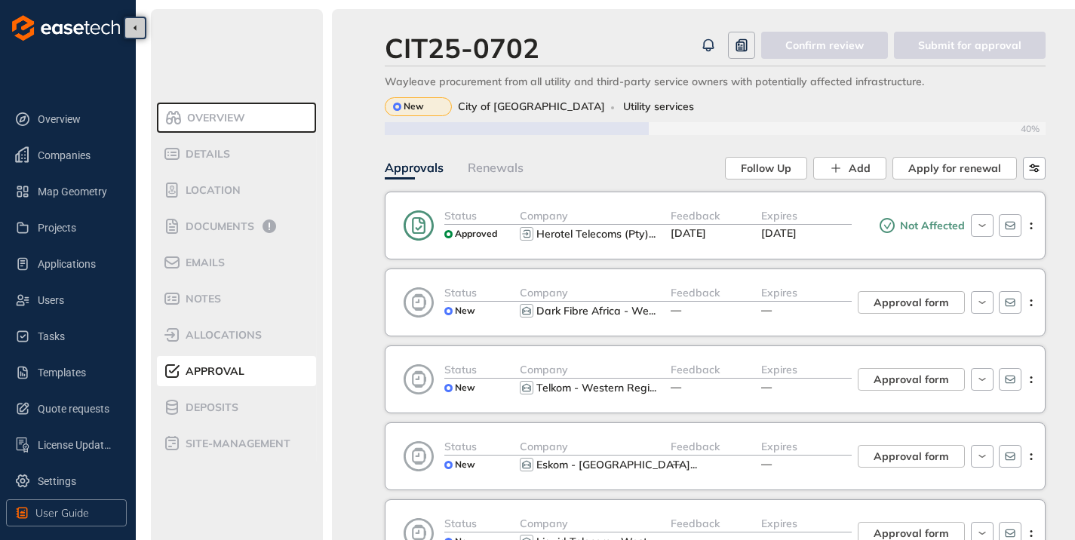
click at [726, 315] on div "Feedback —" at bounding box center [716, 302] width 91 height 36
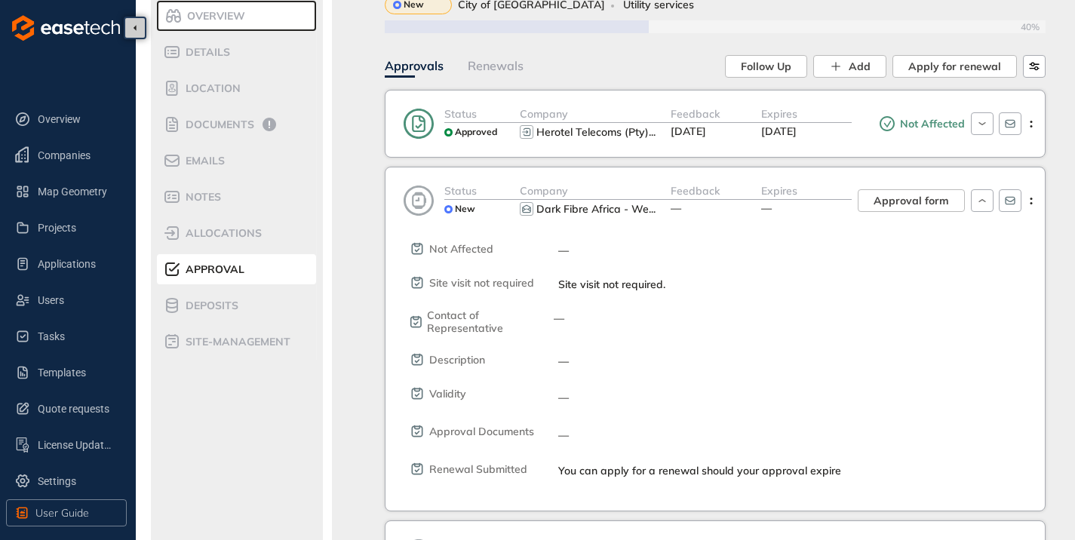
scroll to position [75, 0]
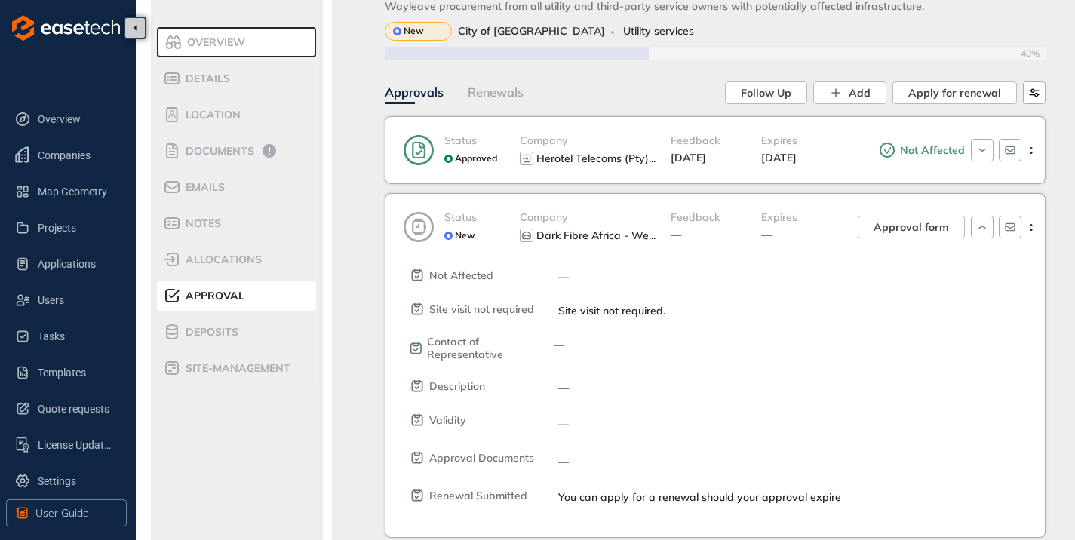
click at [654, 219] on div "Company" at bounding box center [595, 217] width 151 height 17
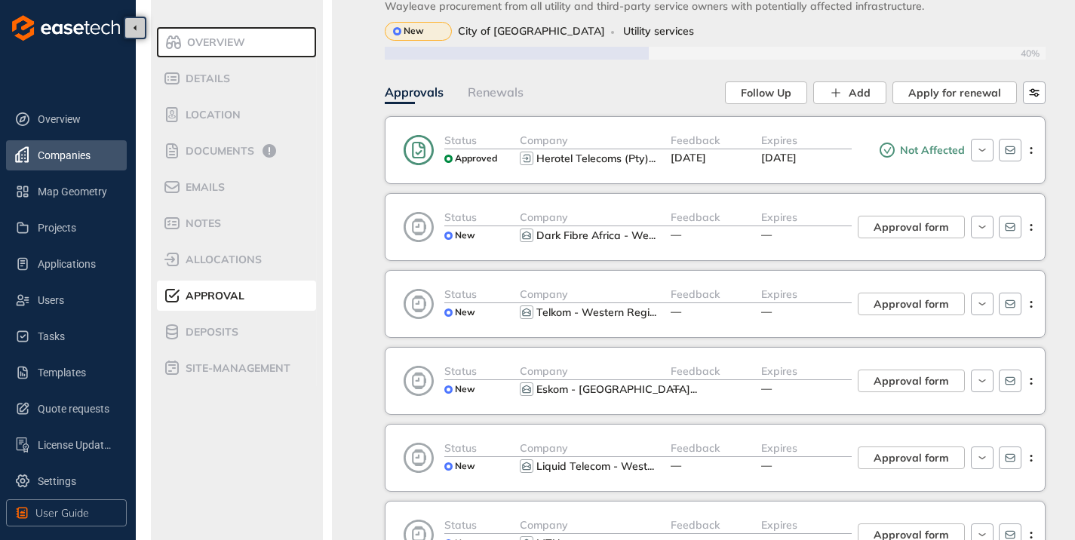
click at [78, 147] on span "Companies" at bounding box center [76, 155] width 77 height 30
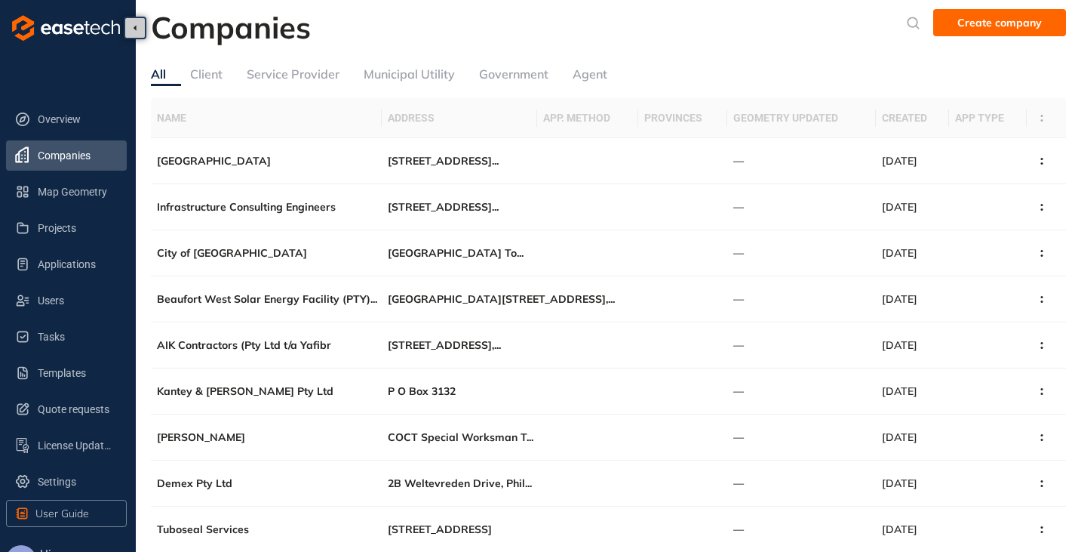
click at [285, 73] on div "Service Provider" at bounding box center [293, 74] width 93 height 19
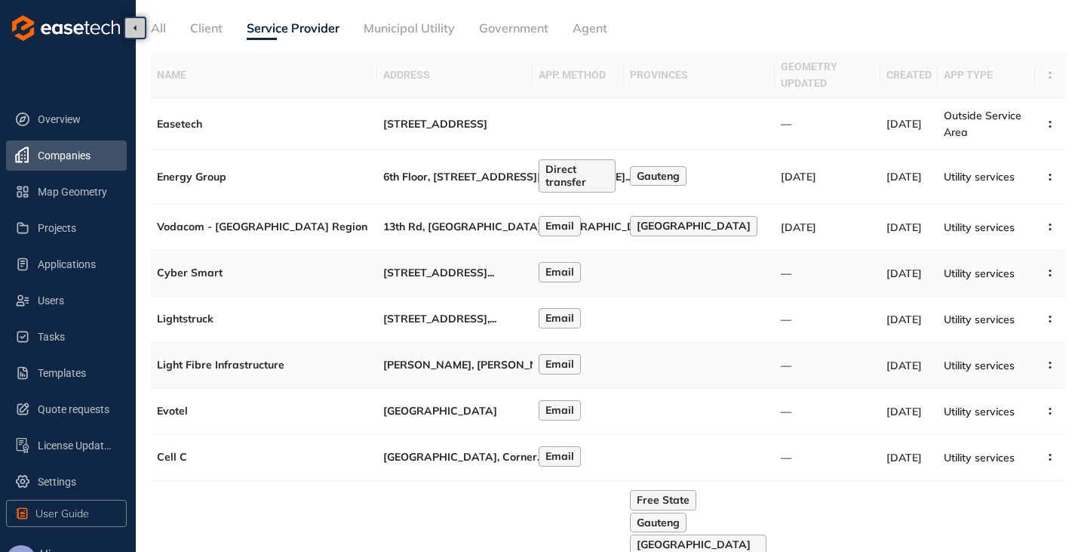
scroll to position [75, 0]
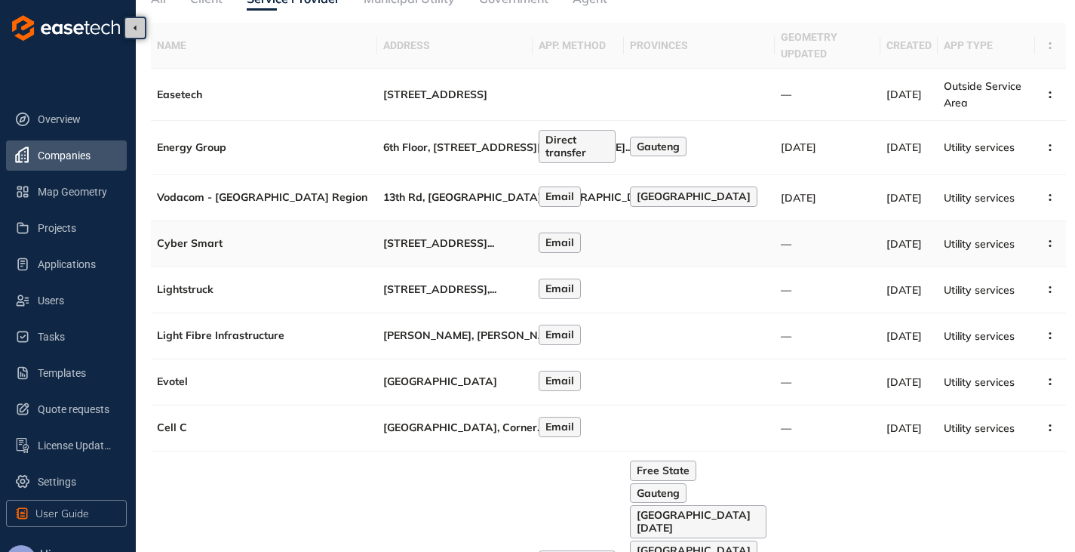
click at [267, 241] on td "Cyber Smart" at bounding box center [264, 244] width 226 height 46
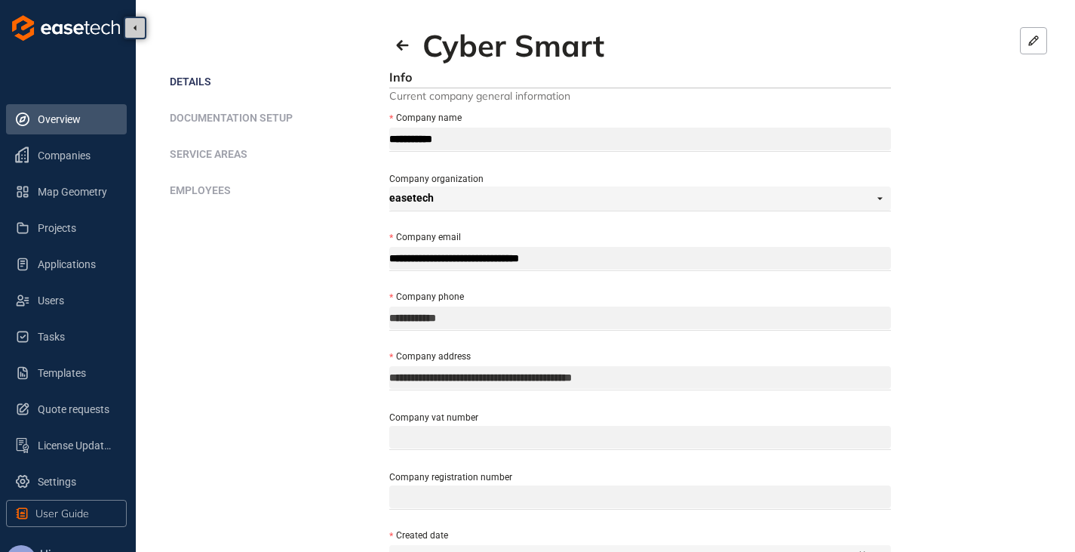
click at [60, 118] on span "Overview" at bounding box center [76, 119] width 77 height 30
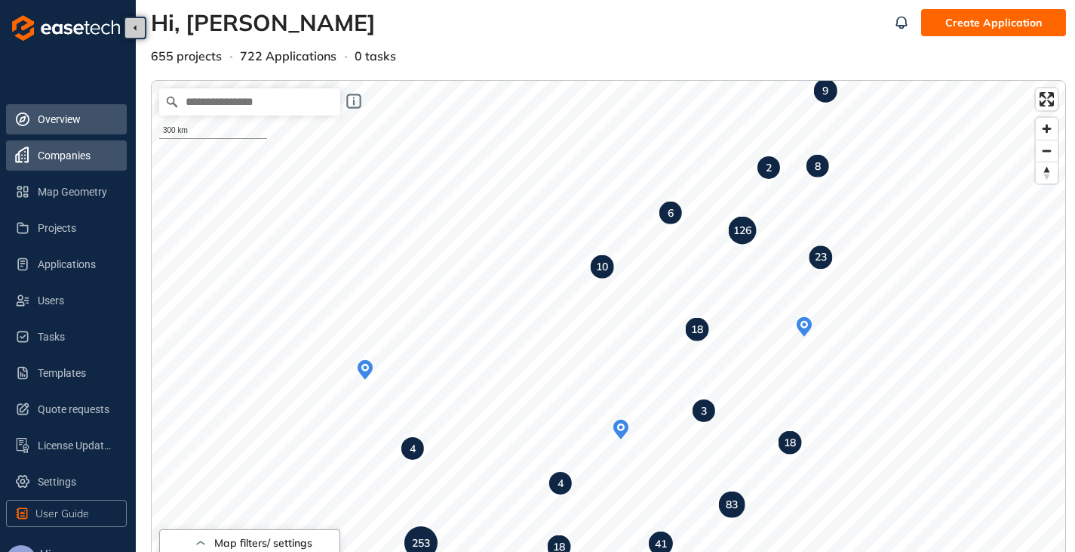
click at [78, 164] on span "Companies" at bounding box center [76, 155] width 77 height 30
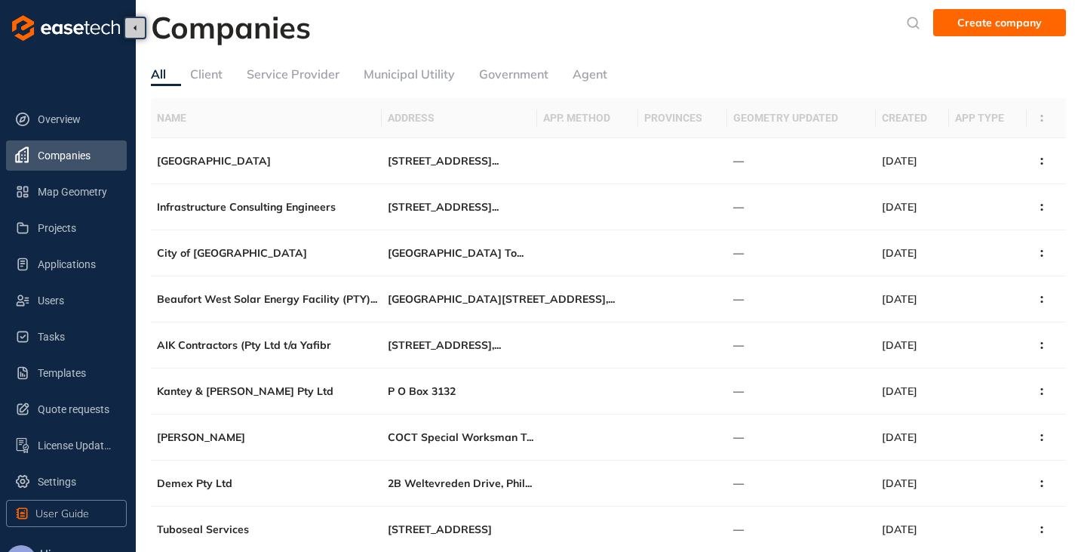
click at [284, 81] on div "Service Provider" at bounding box center [293, 74] width 93 height 19
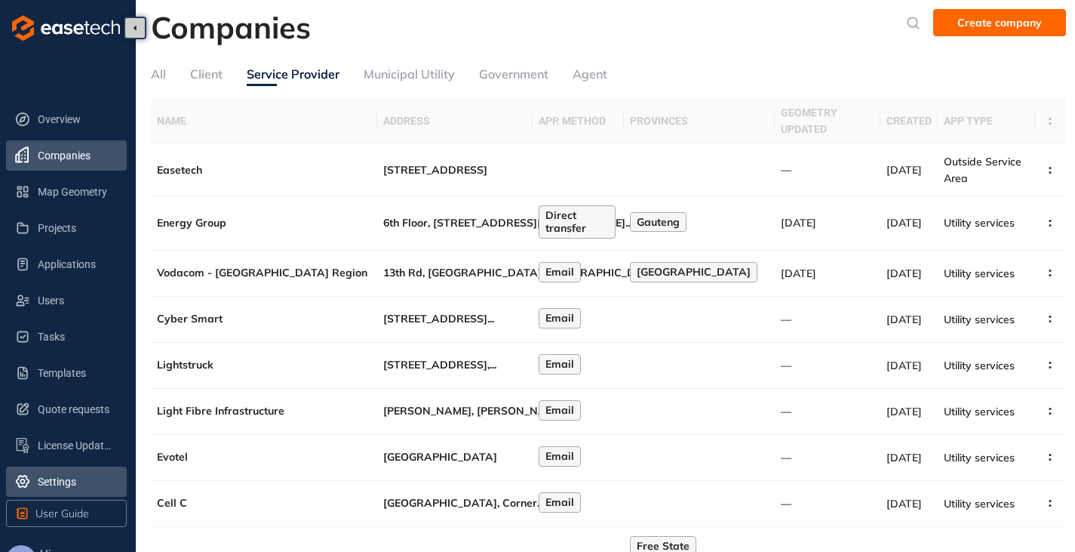
click at [60, 482] on span "Settings" at bounding box center [76, 481] width 77 height 30
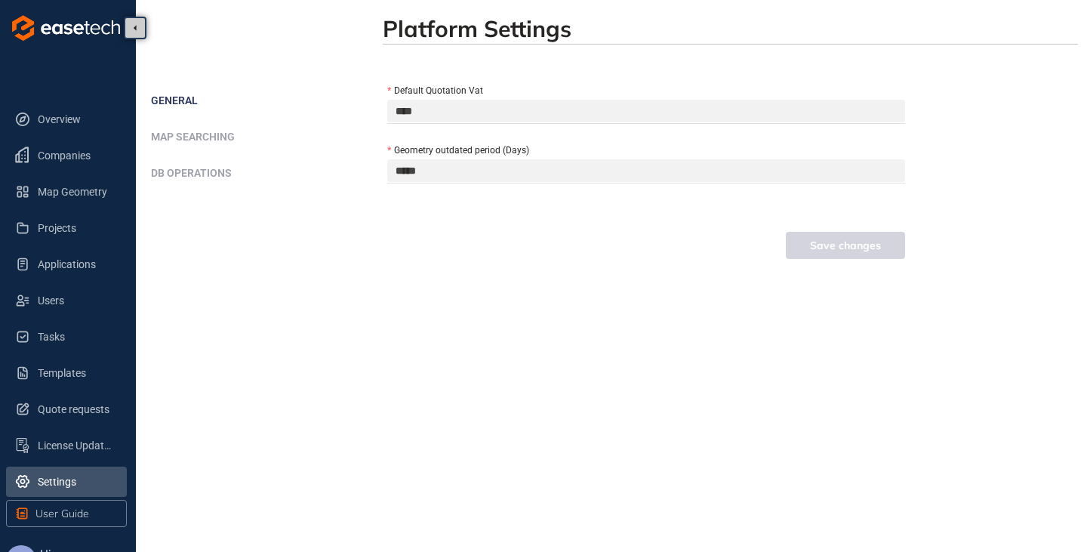
click at [174, 171] on span "DB operations" at bounding box center [191, 173] width 81 height 12
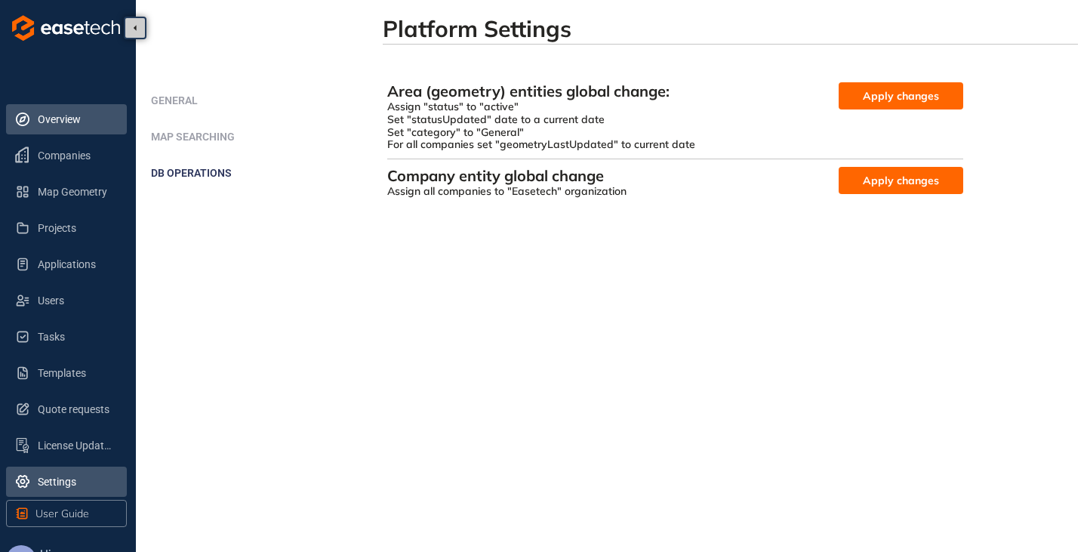
click at [63, 119] on span "Overview" at bounding box center [76, 119] width 77 height 30
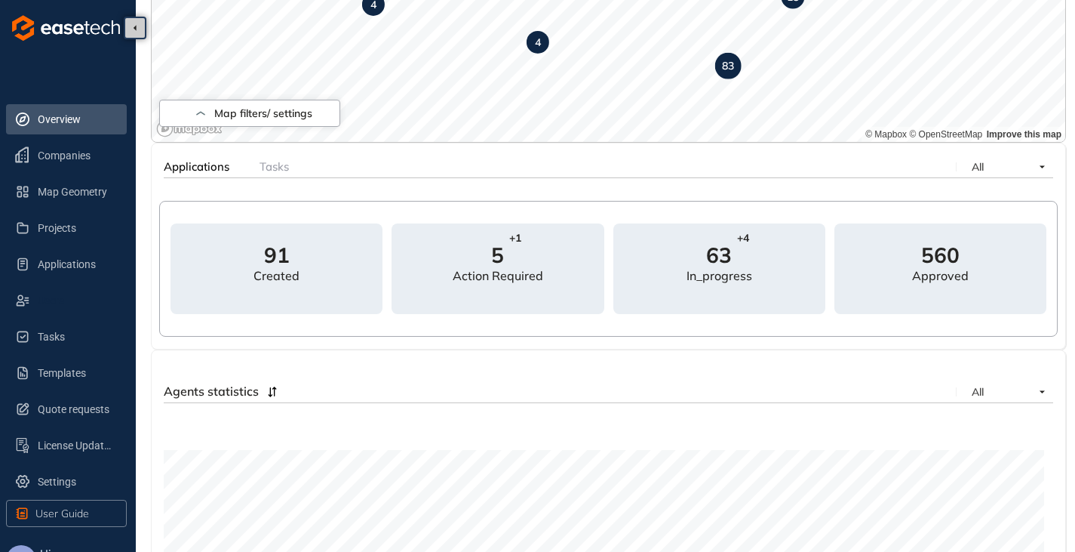
scroll to position [407, 0]
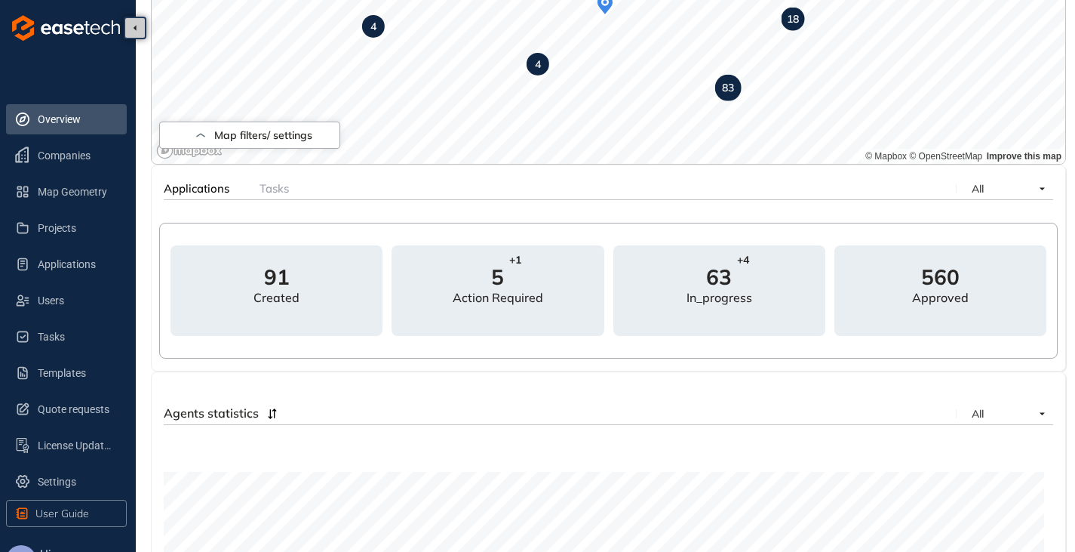
click at [20, 549] on button "GB" at bounding box center [21, 560] width 30 height 30
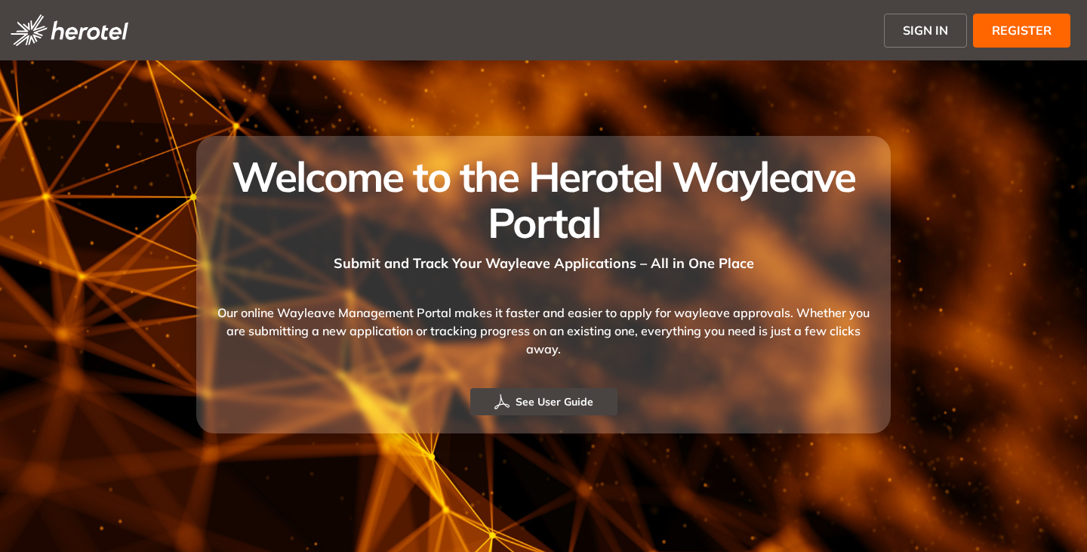
click at [922, 27] on span "SIGN IN" at bounding box center [925, 30] width 45 height 18
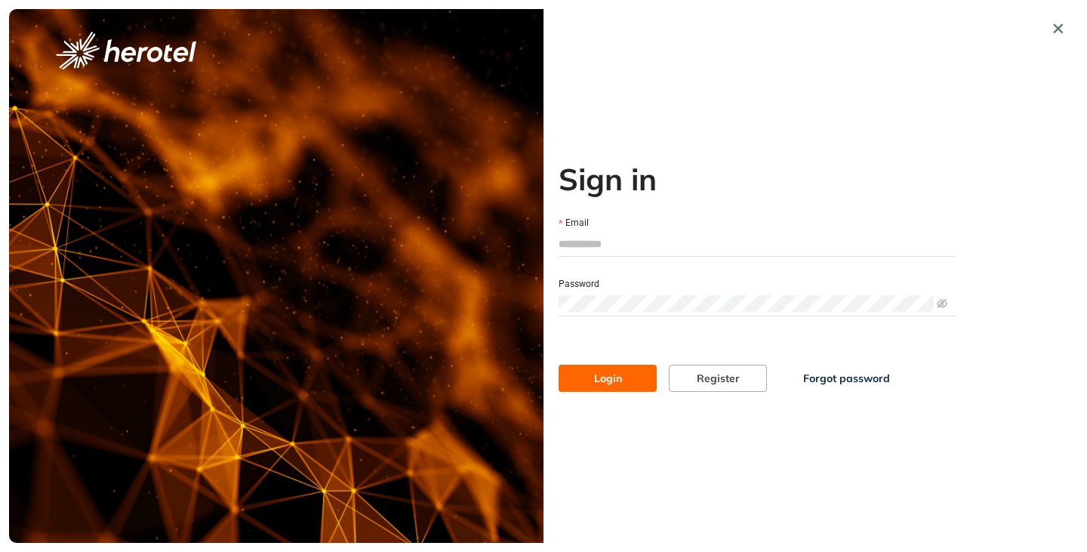
click at [629, 244] on input "Email" at bounding box center [756, 243] width 397 height 23
type input "**********"
click at [627, 294] on span at bounding box center [756, 303] width 397 height 23
click at [558, 364] on button "Login" at bounding box center [607, 377] width 98 height 27
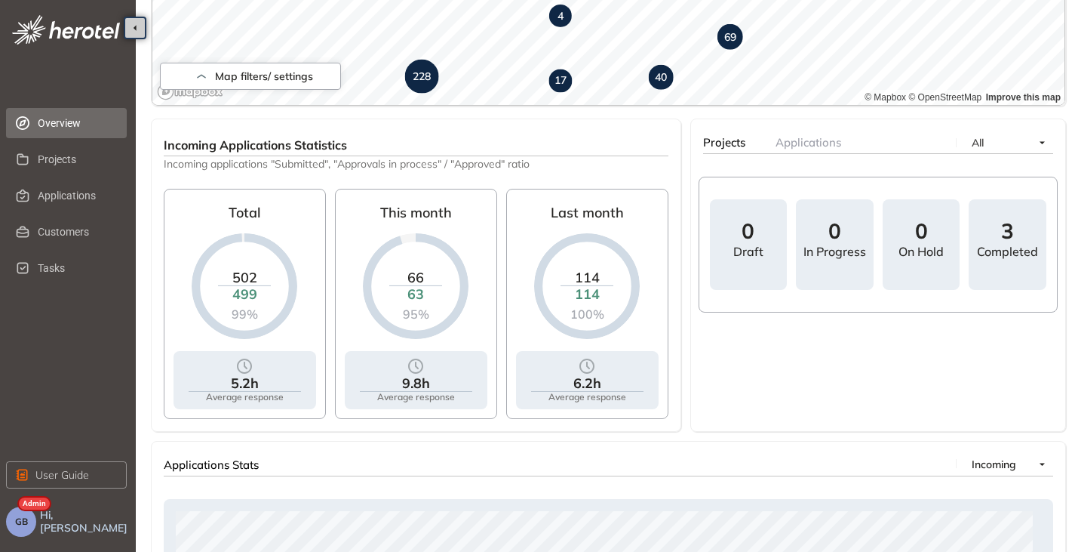
scroll to position [528, 0]
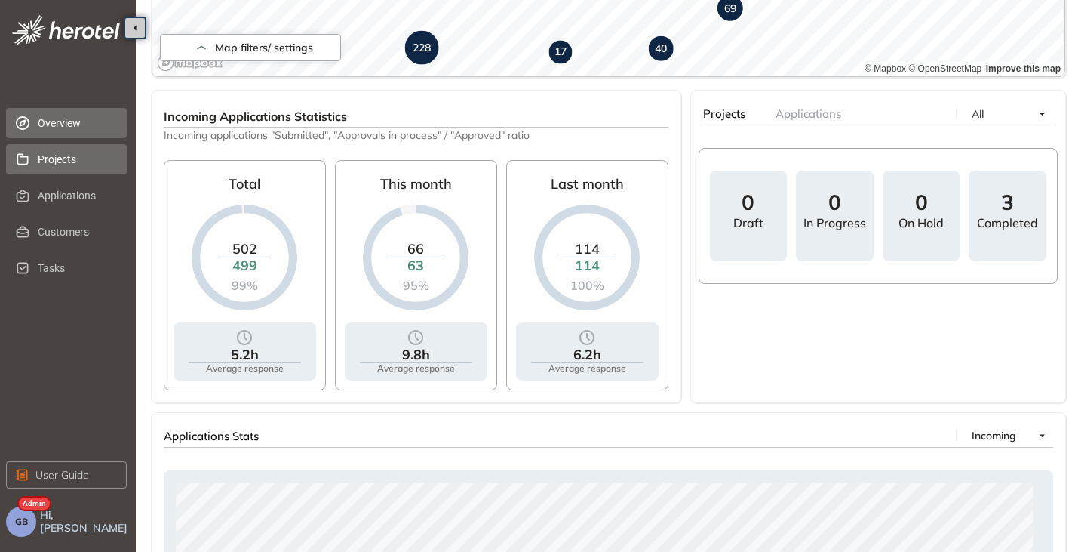
click at [70, 157] on span "Projects" at bounding box center [76, 159] width 77 height 30
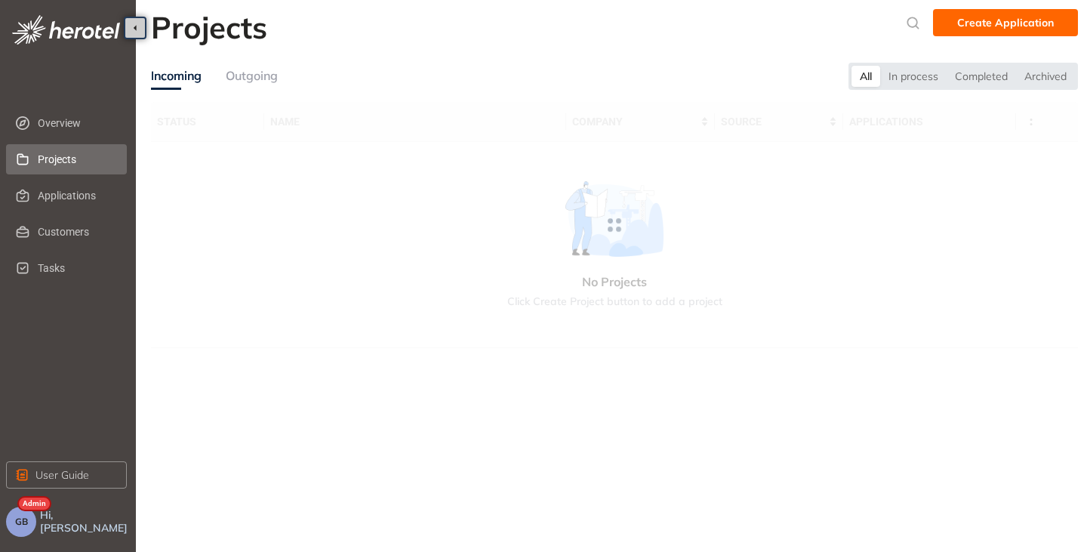
click at [258, 75] on div "Outgoing" at bounding box center [252, 75] width 52 height 19
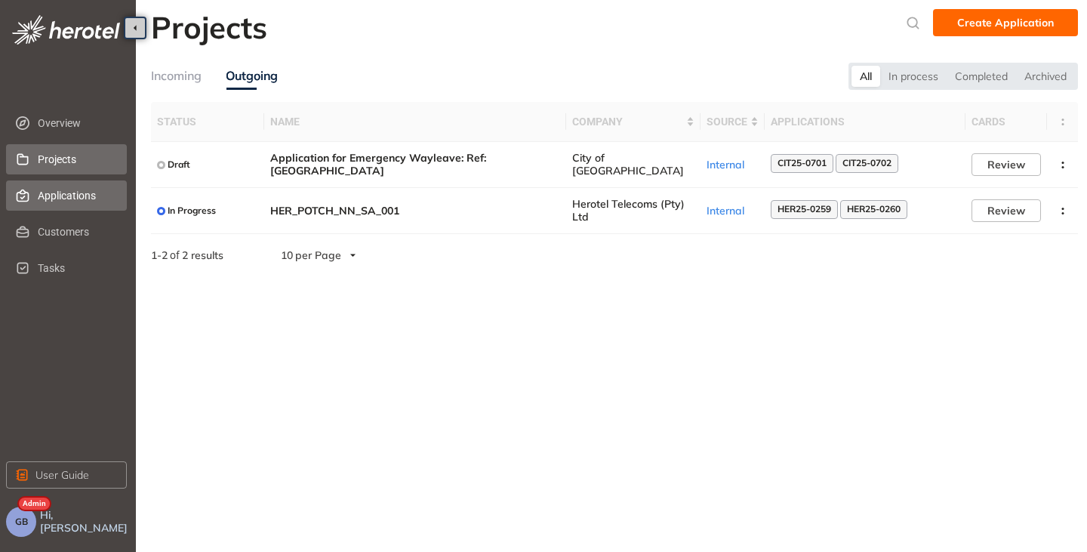
click at [39, 192] on span "Applications" at bounding box center [76, 195] width 77 height 30
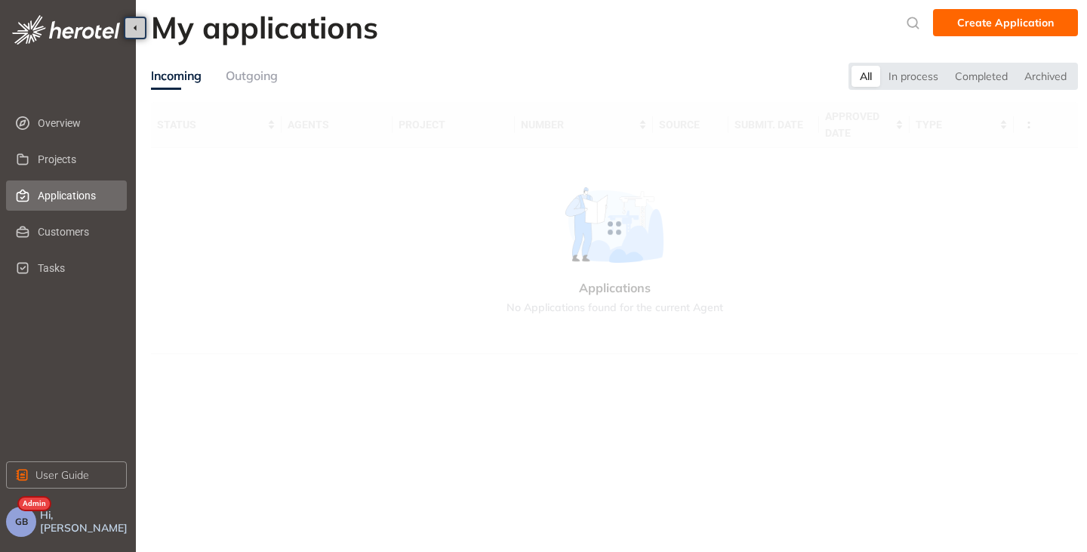
click at [260, 76] on div "Outgoing" at bounding box center [252, 75] width 52 height 19
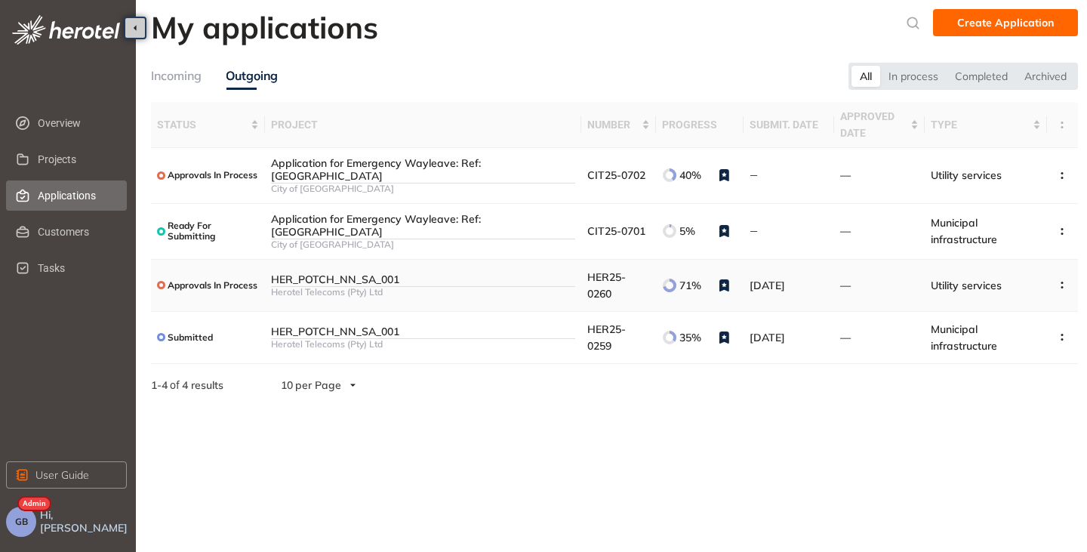
click at [437, 290] on div "Herotel Telecoms (Pty) Ltd" at bounding box center [423, 292] width 304 height 11
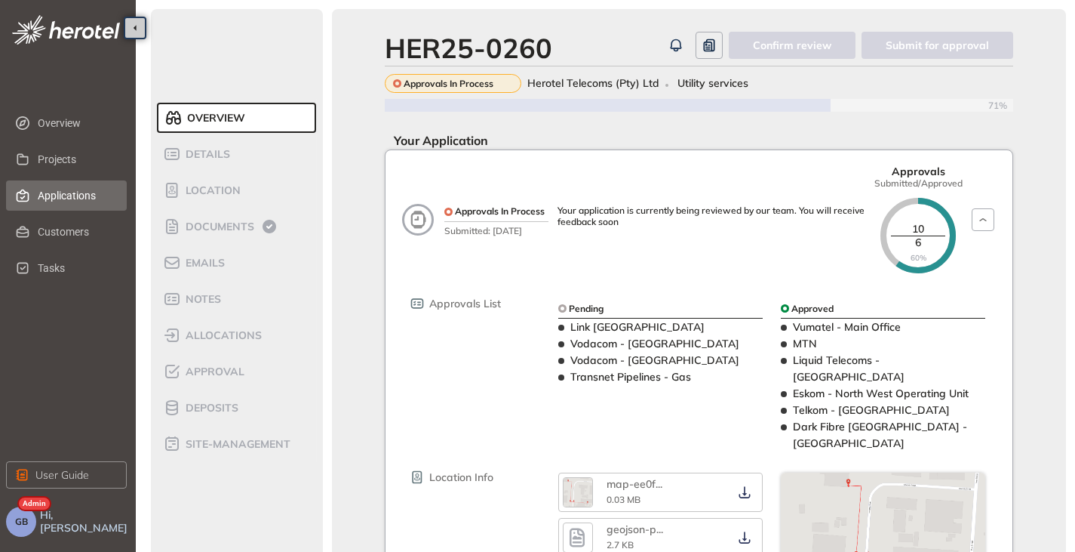
click at [50, 198] on span "Applications" at bounding box center [76, 195] width 77 height 30
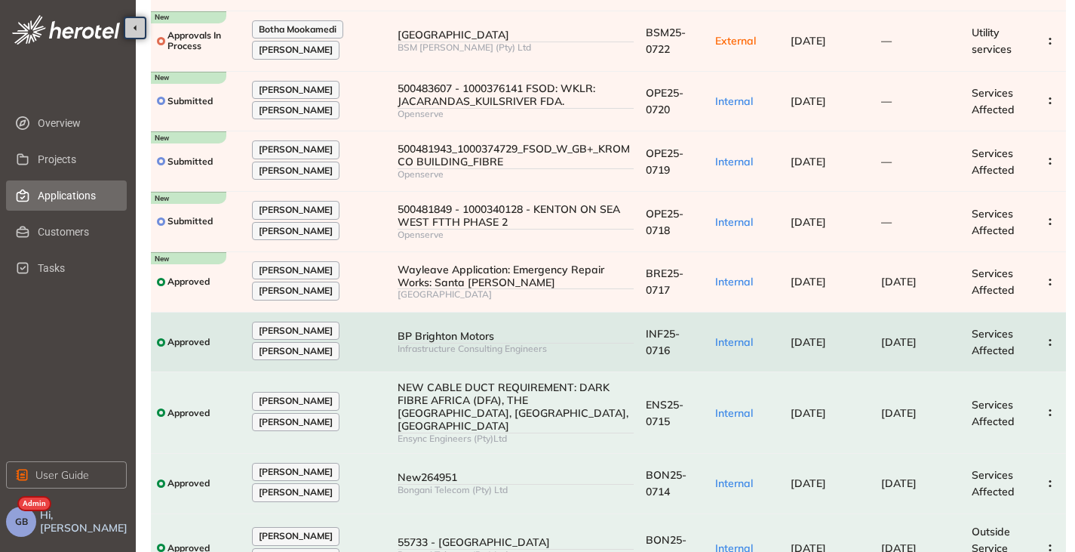
scroll to position [226, 0]
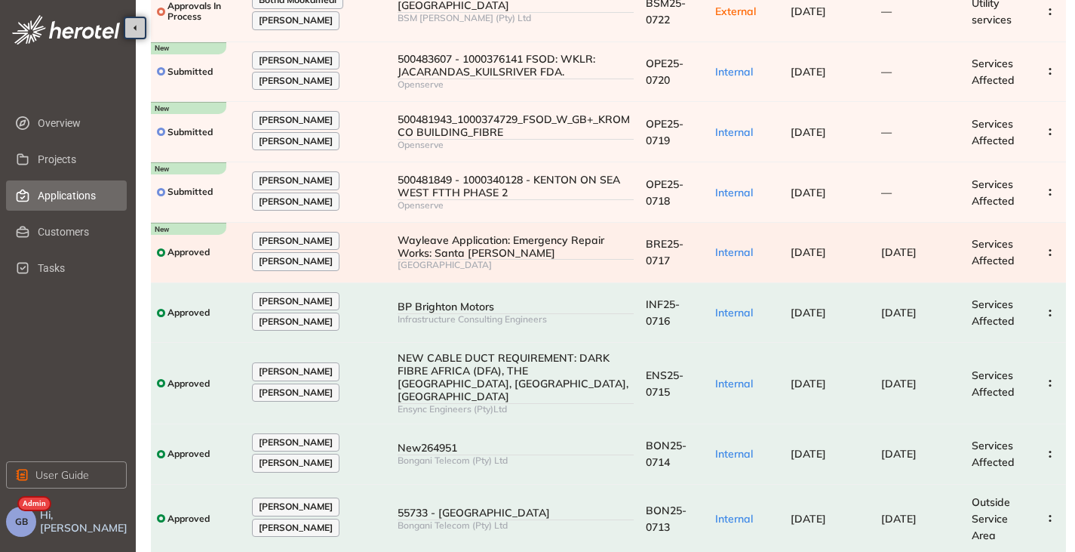
click at [439, 257] on div "Wayleave Application: Emergency Repair Works: Santa Weida PS" at bounding box center [516, 247] width 236 height 26
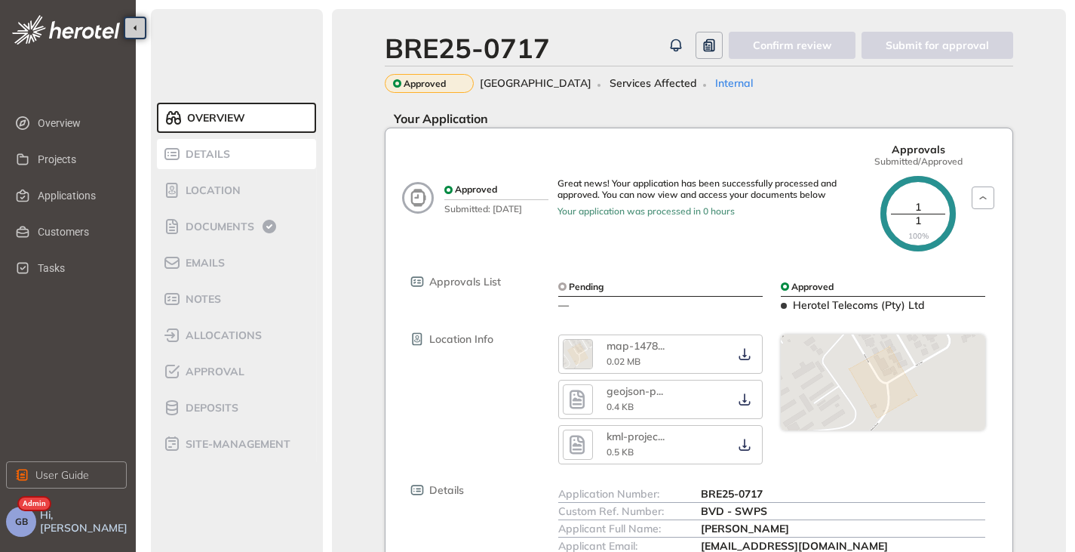
click at [230, 155] on div "Details" at bounding box center [227, 154] width 128 height 18
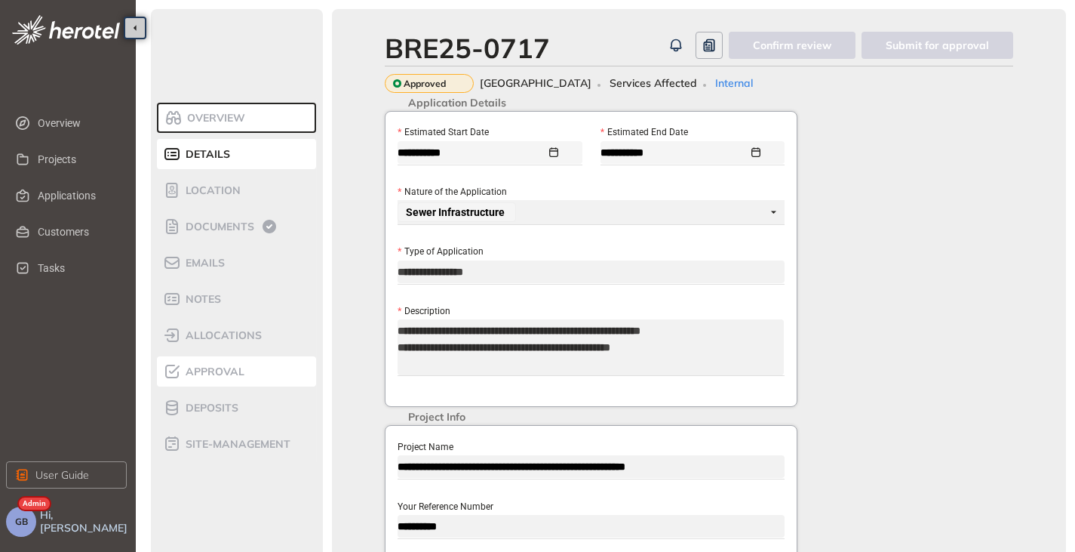
click at [207, 377] on span "Approval" at bounding box center [212, 371] width 63 height 13
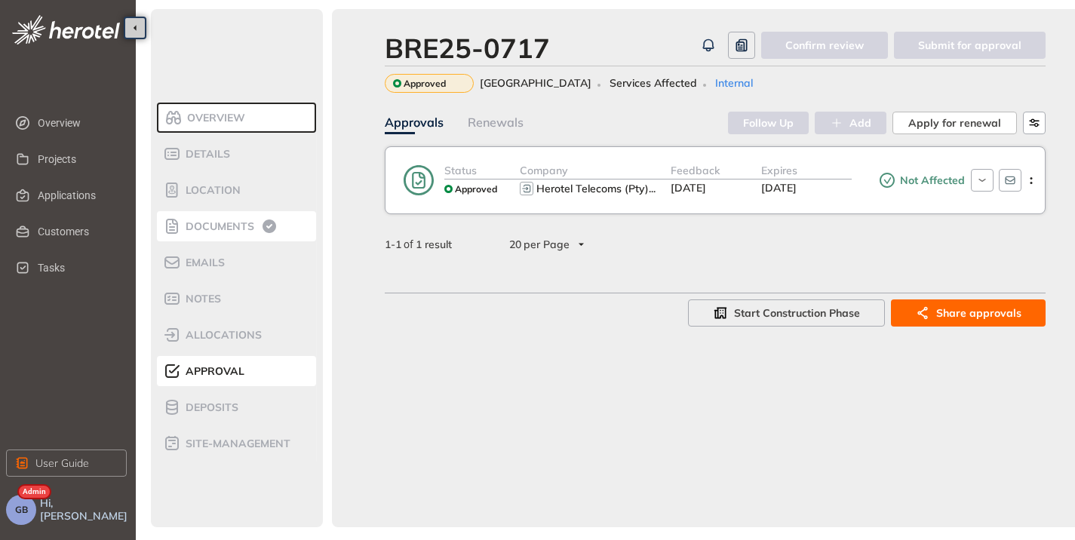
click at [240, 238] on li "Documents" at bounding box center [236, 226] width 159 height 30
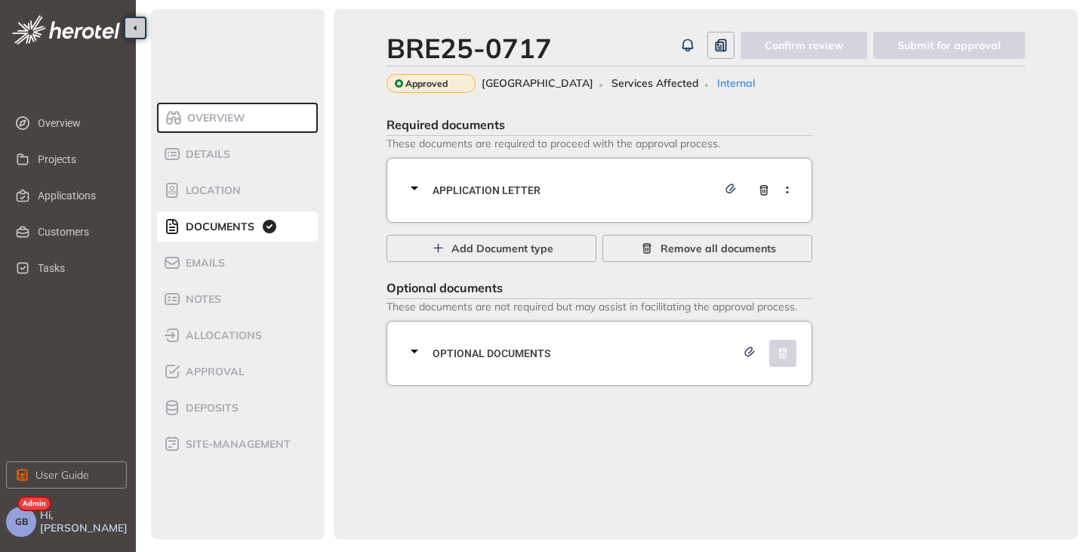
click at [420, 186] on icon at bounding box center [414, 188] width 18 height 18
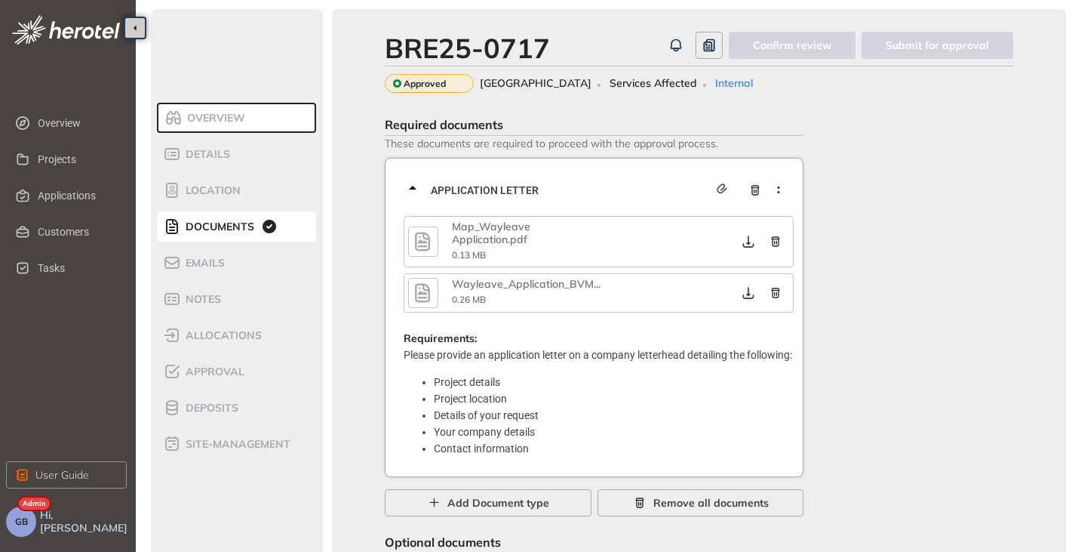
click at [417, 186] on icon at bounding box center [413, 188] width 18 height 18
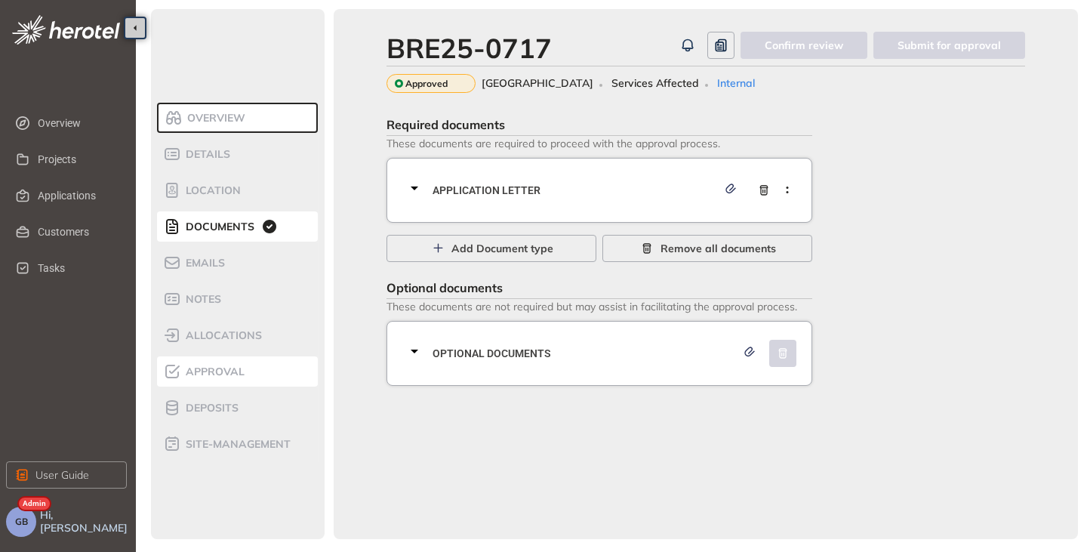
click at [198, 377] on span "Approval" at bounding box center [212, 371] width 63 height 13
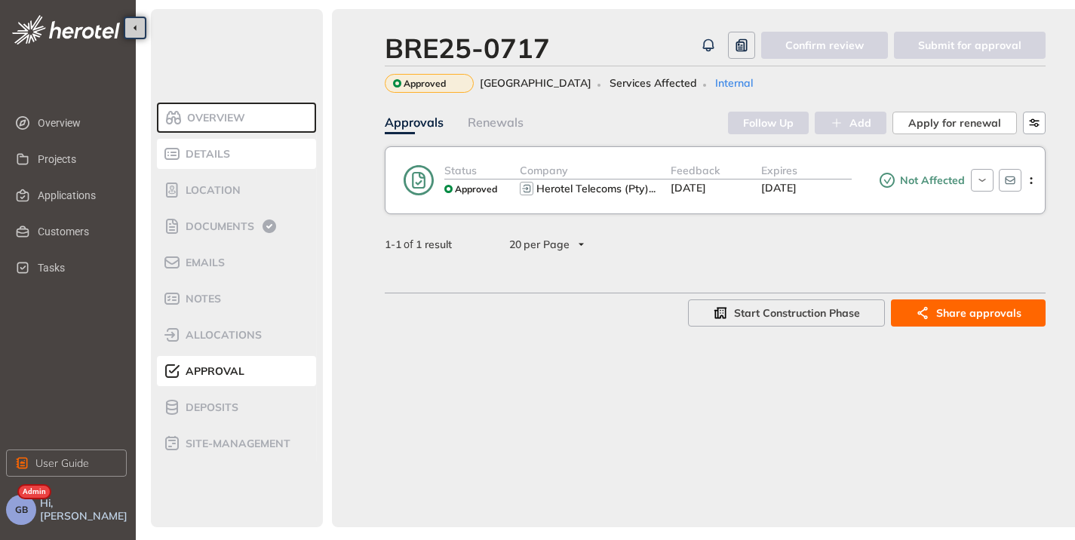
click at [204, 150] on span "Details" at bounding box center [205, 154] width 49 height 13
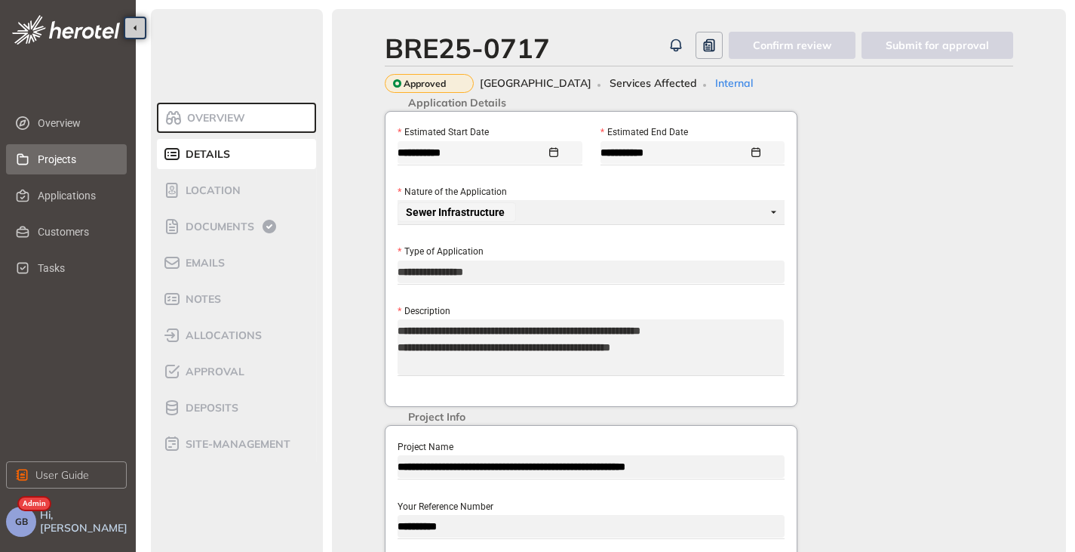
click at [69, 164] on span "Projects" at bounding box center [76, 159] width 77 height 30
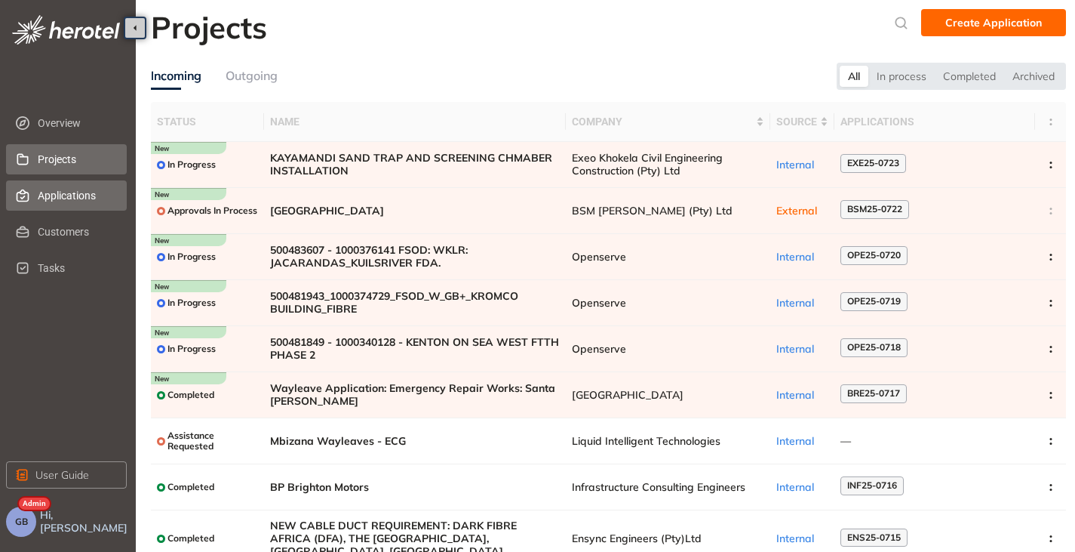
click at [60, 198] on span "Applications" at bounding box center [76, 195] width 77 height 30
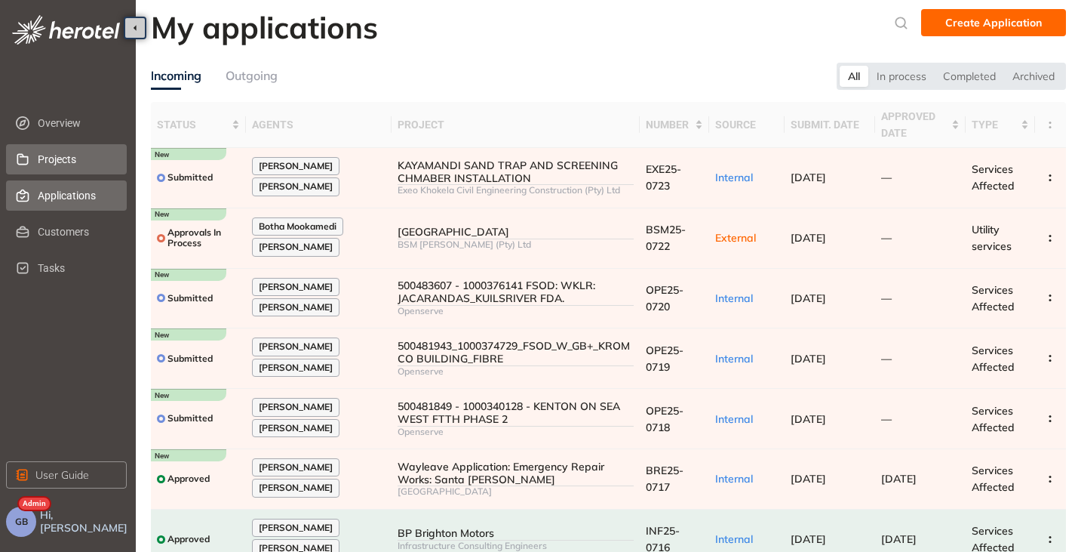
click at [63, 149] on span "Projects" at bounding box center [76, 159] width 77 height 30
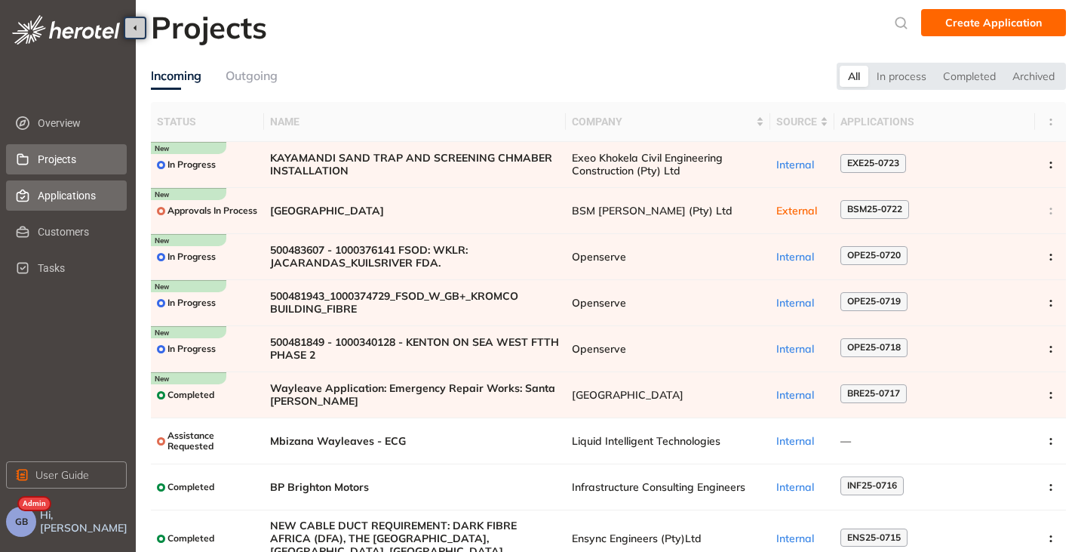
click at [60, 198] on span "Applications" at bounding box center [76, 195] width 77 height 30
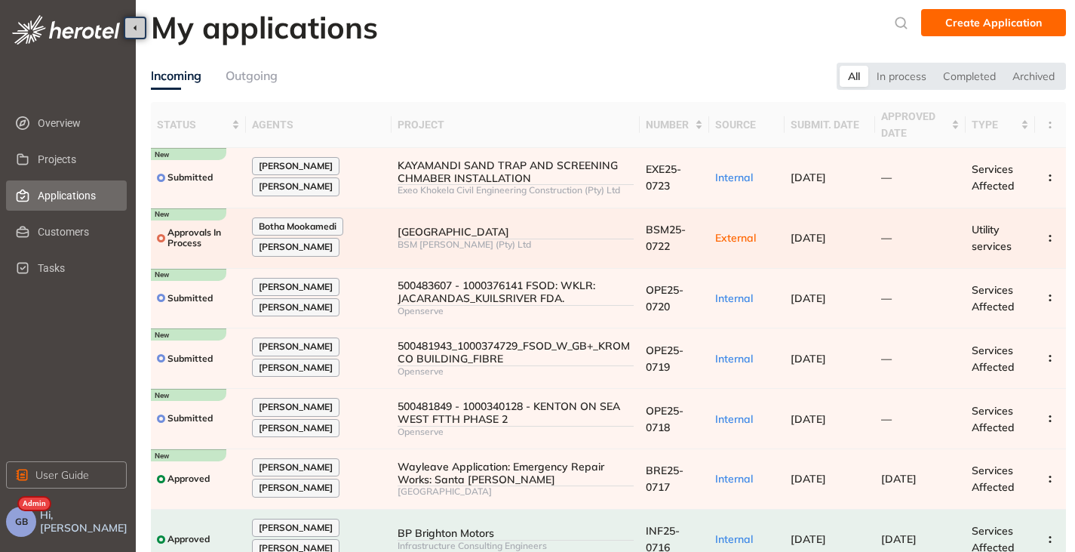
scroll to position [75, 0]
